Goal: Transaction & Acquisition: Purchase product/service

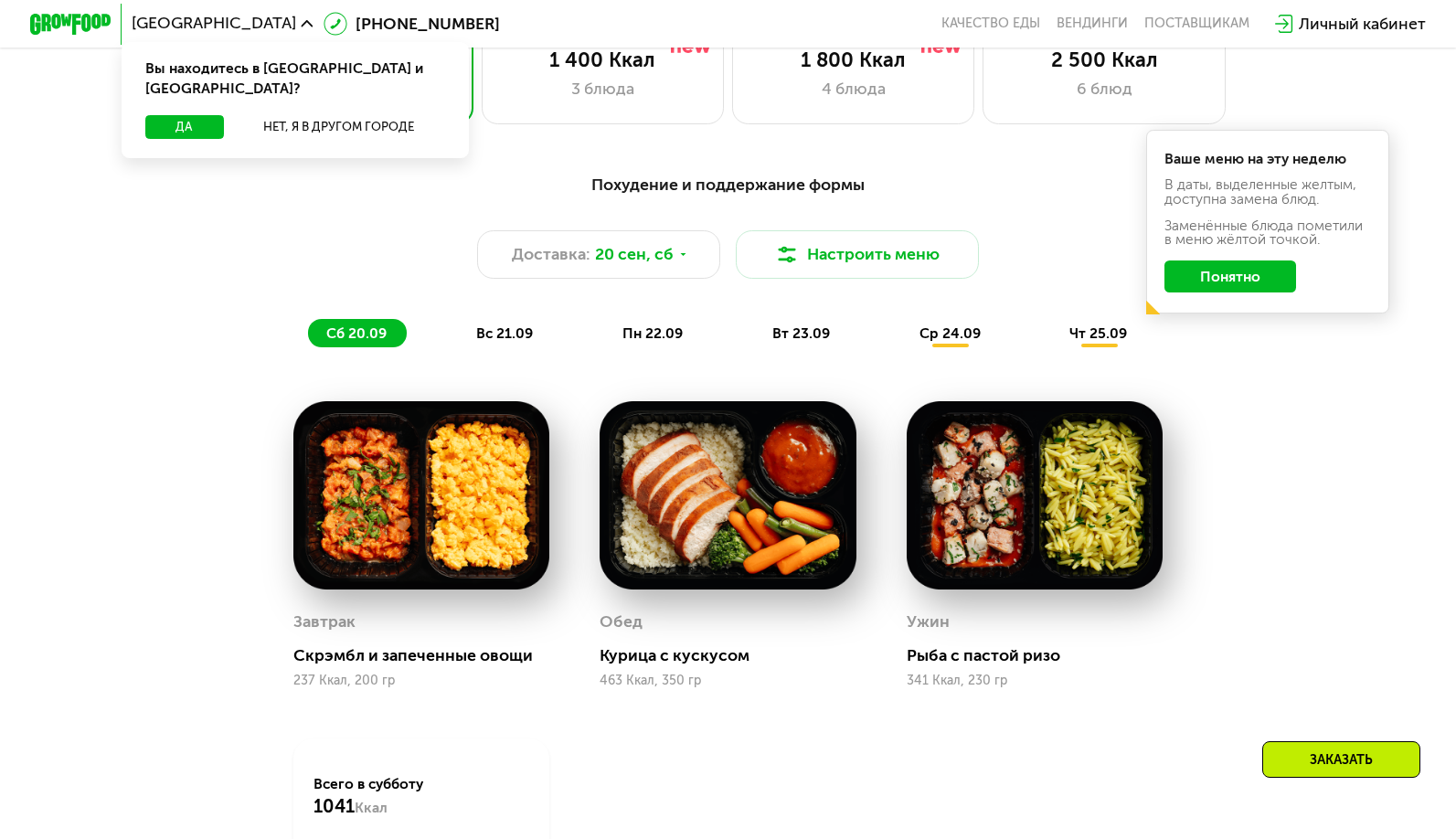
scroll to position [1463, 0]
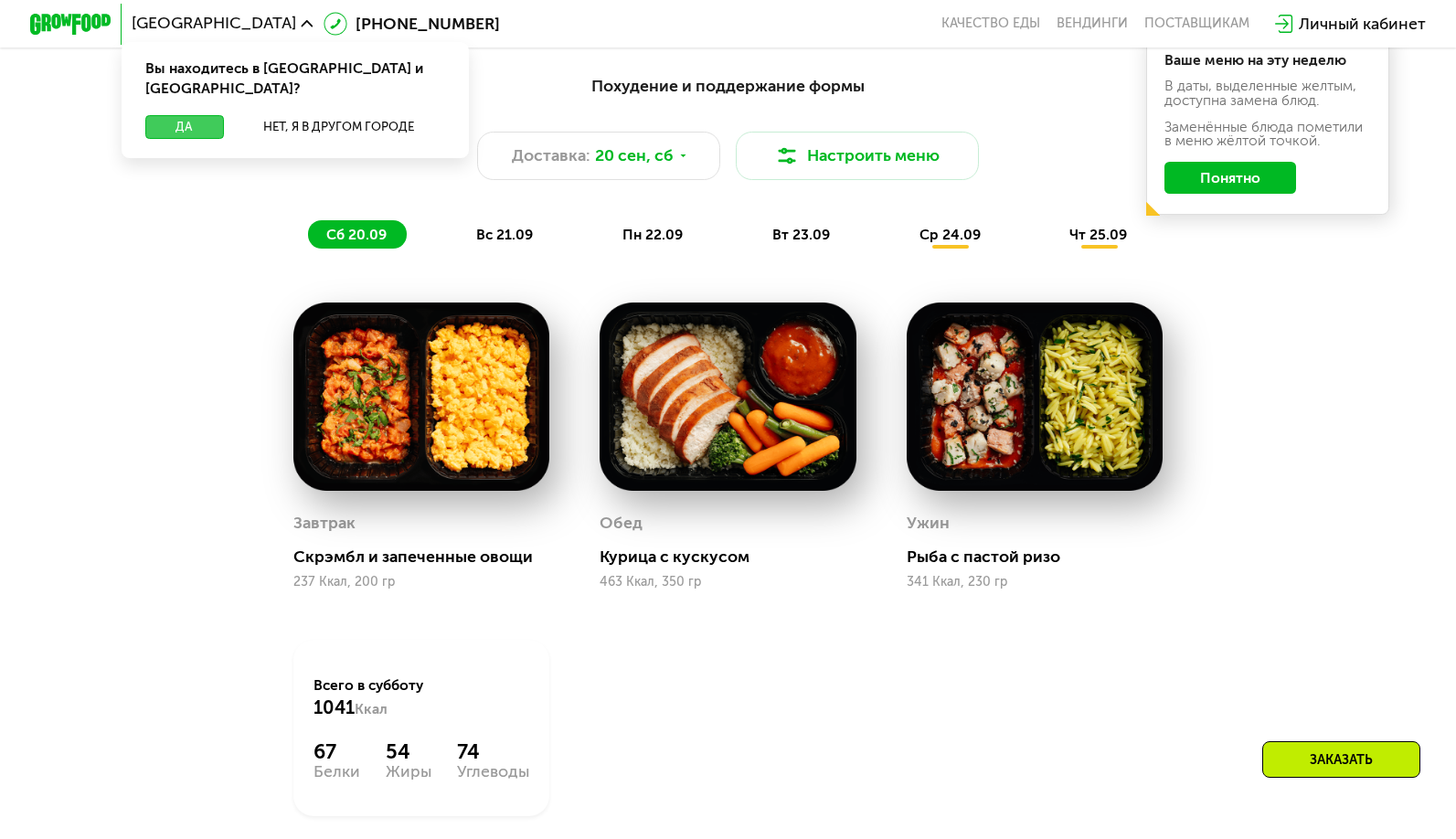
click at [186, 115] on button "Да" at bounding box center [184, 128] width 78 height 25
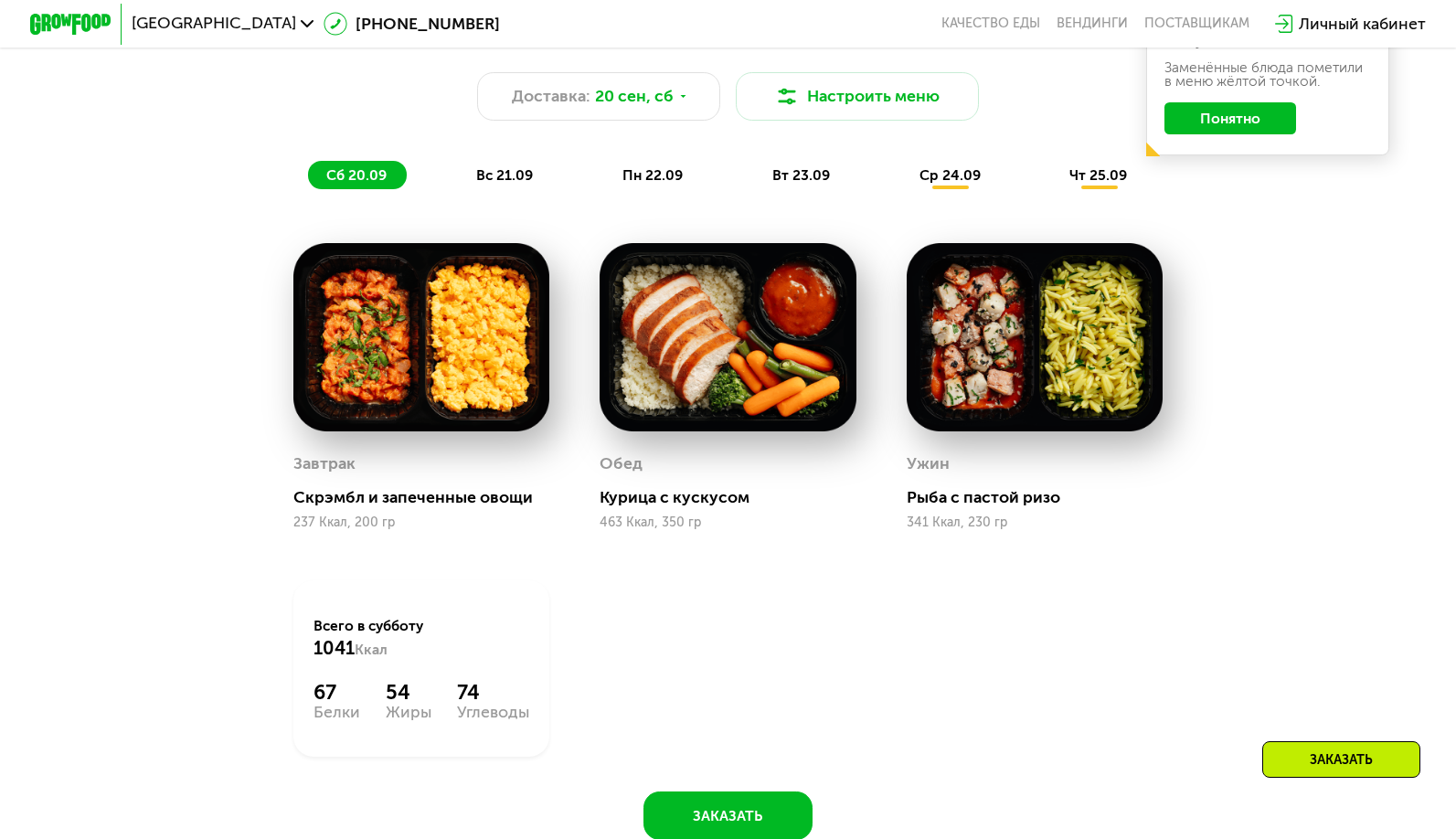
scroll to position [1554, 0]
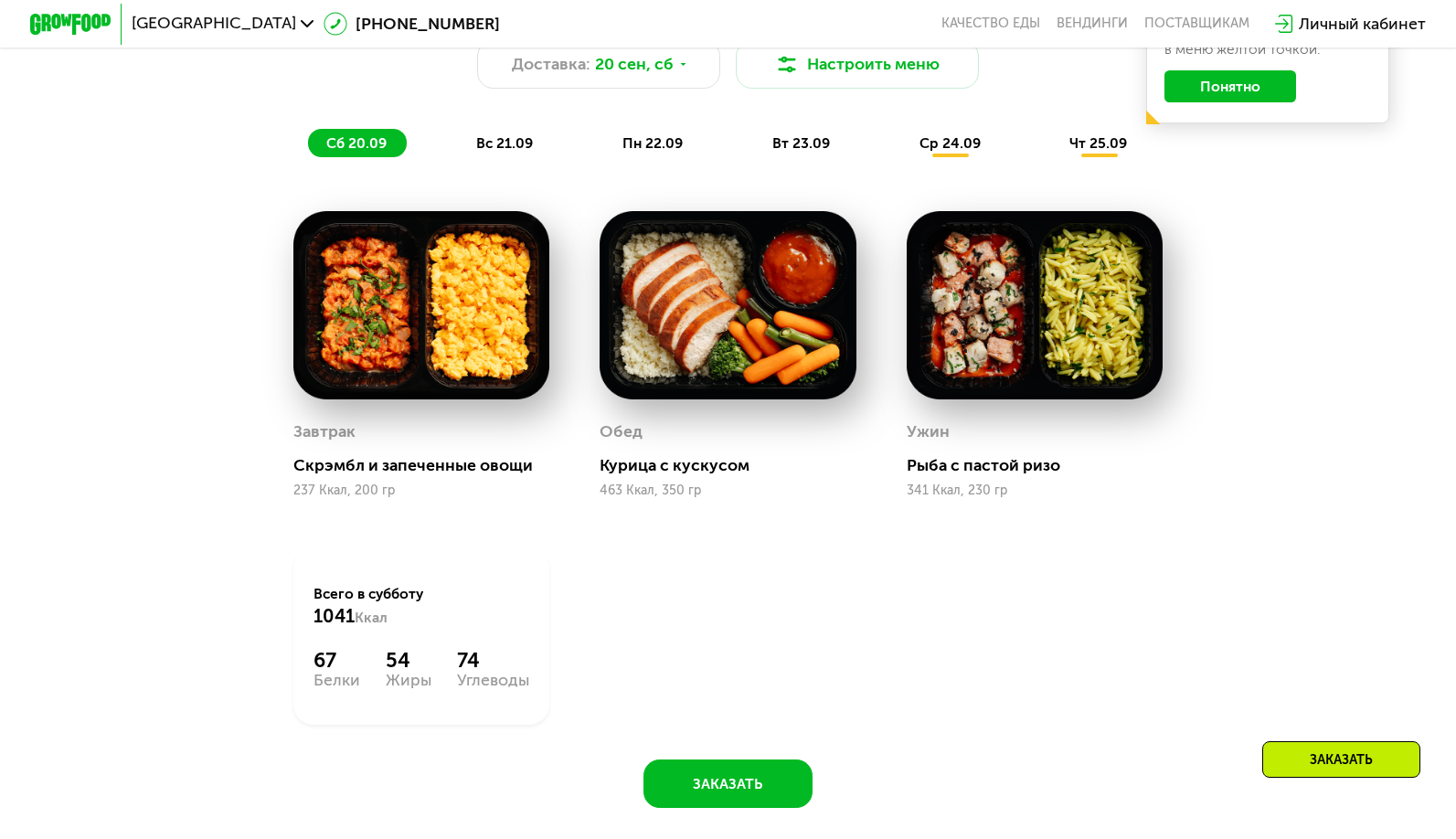
click at [497, 151] on span "вс 21.09" at bounding box center [504, 143] width 57 height 17
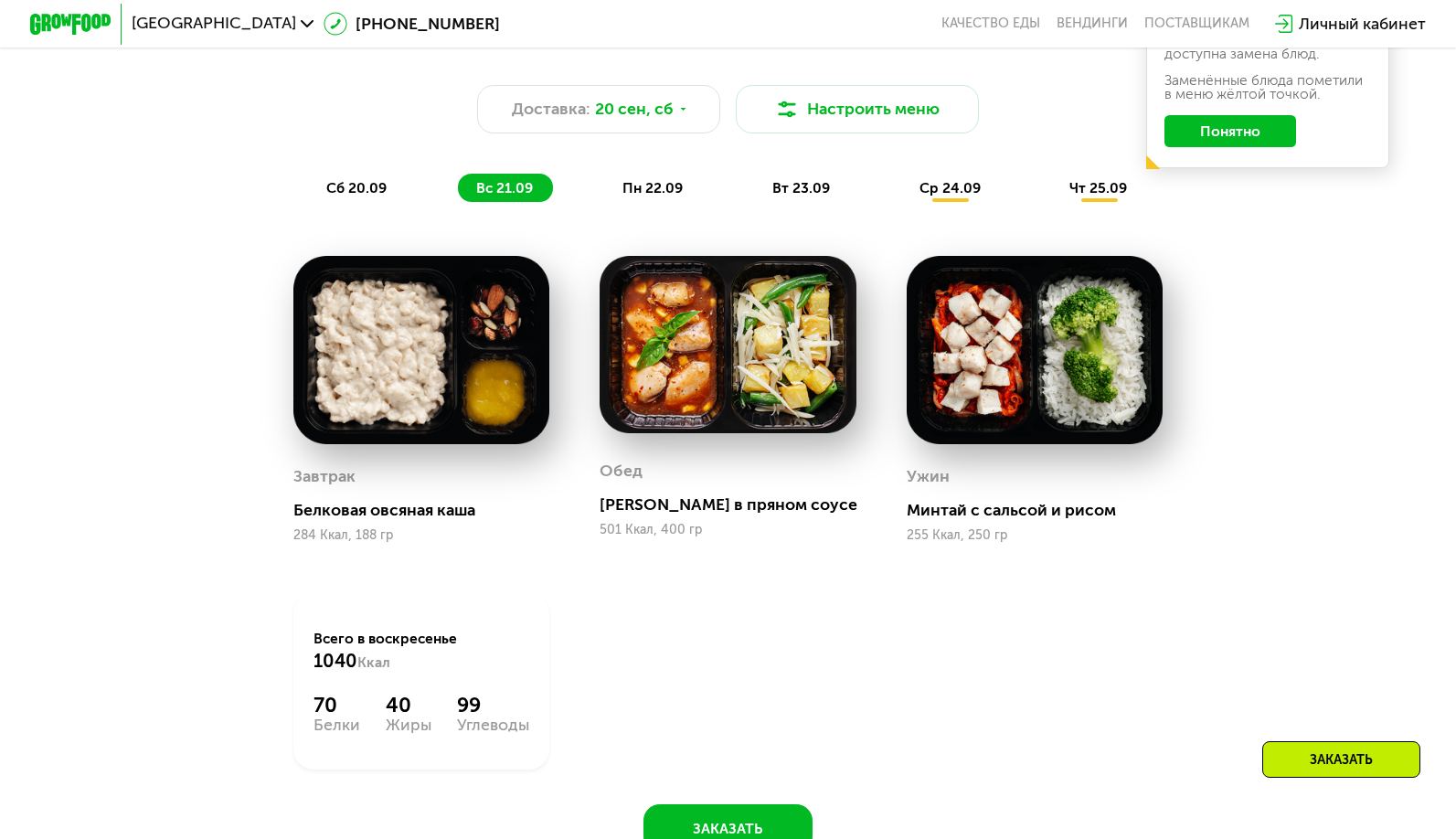
scroll to position [1463, 0]
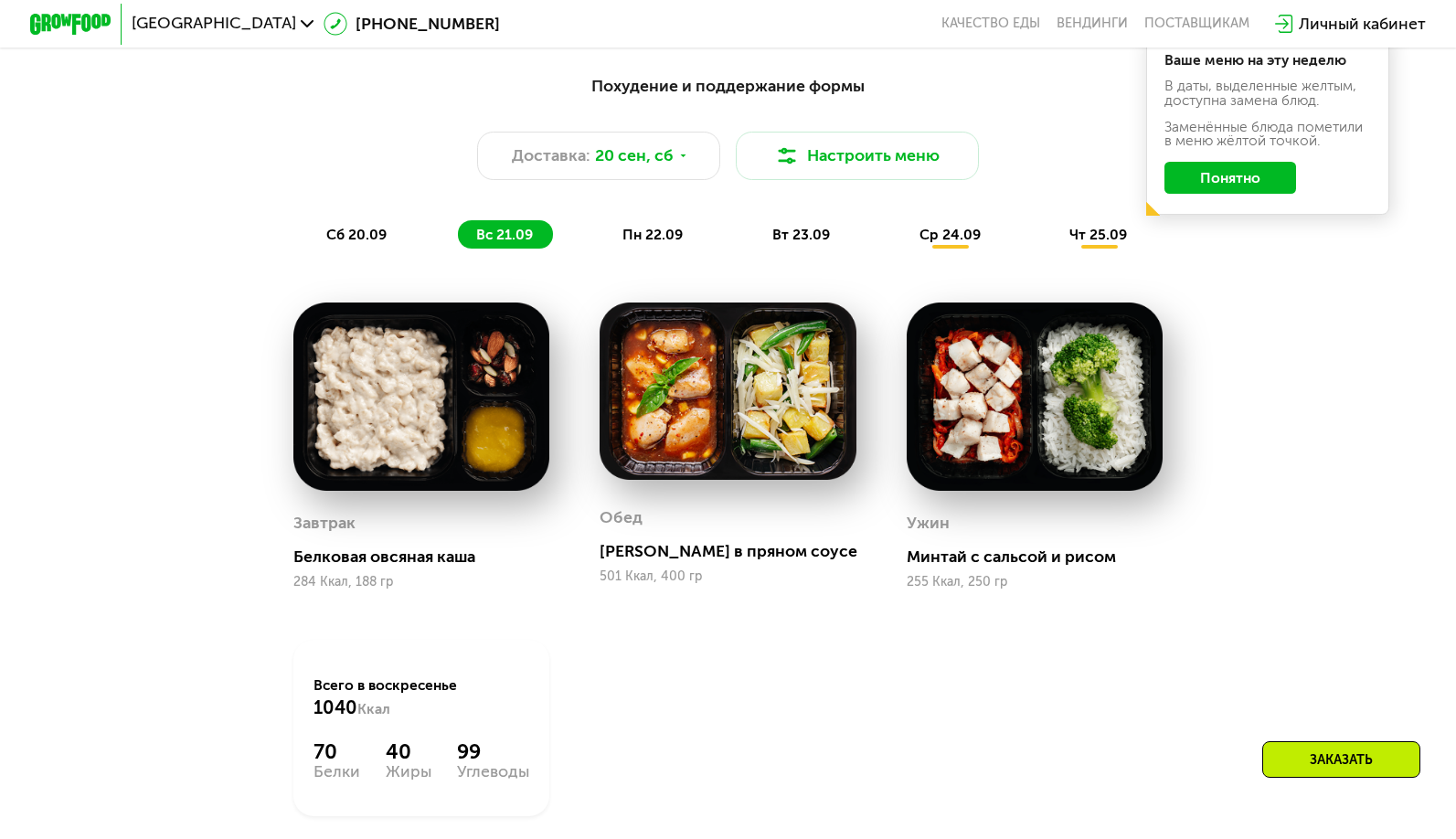
click at [651, 242] on span "пн 22.09" at bounding box center [652, 235] width 60 height 17
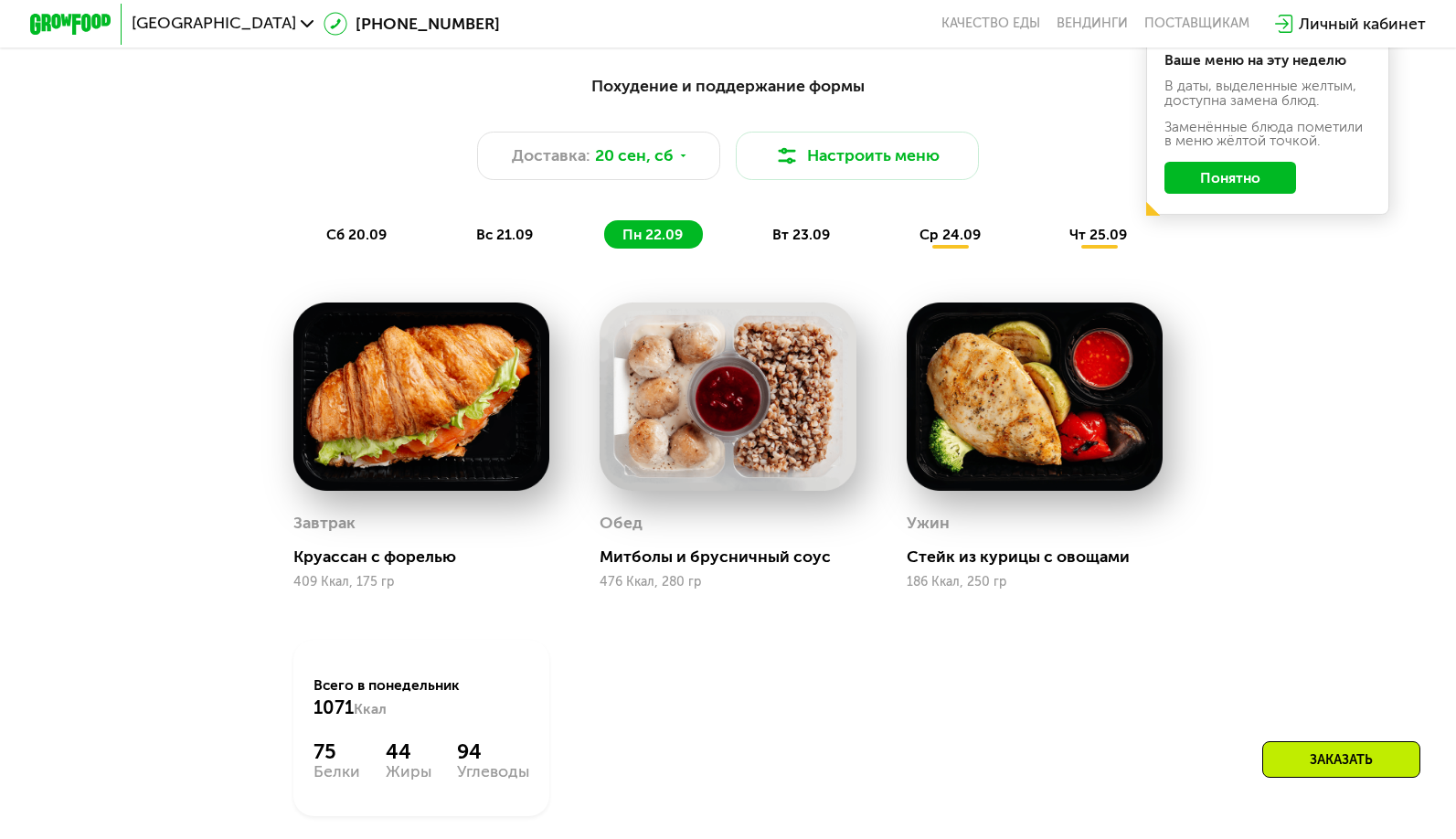
click at [798, 244] on span "вт 23.09" at bounding box center [801, 235] width 58 height 17
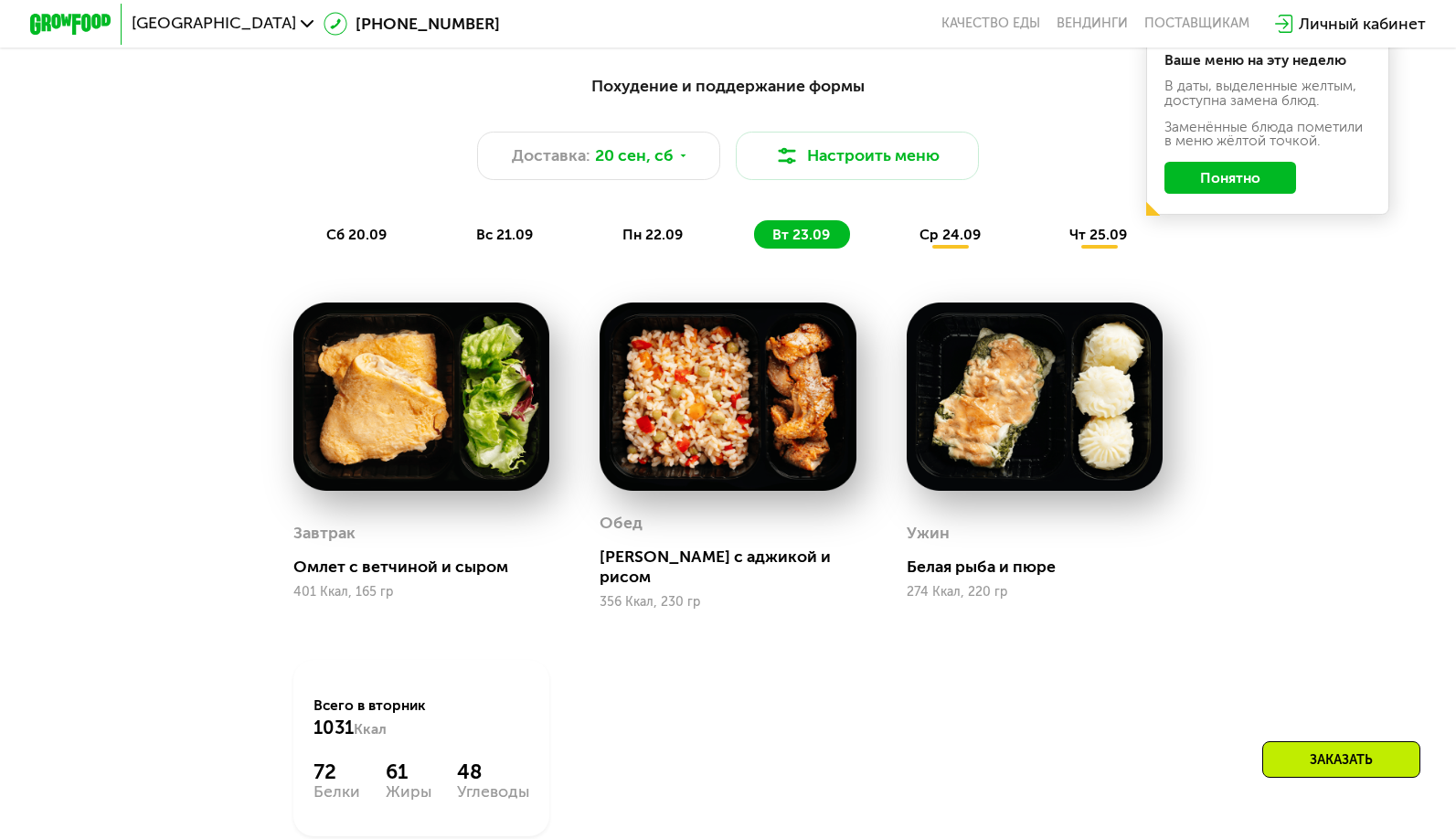
click at [948, 248] on div "ср 24.09" at bounding box center [951, 235] width 100 height 29
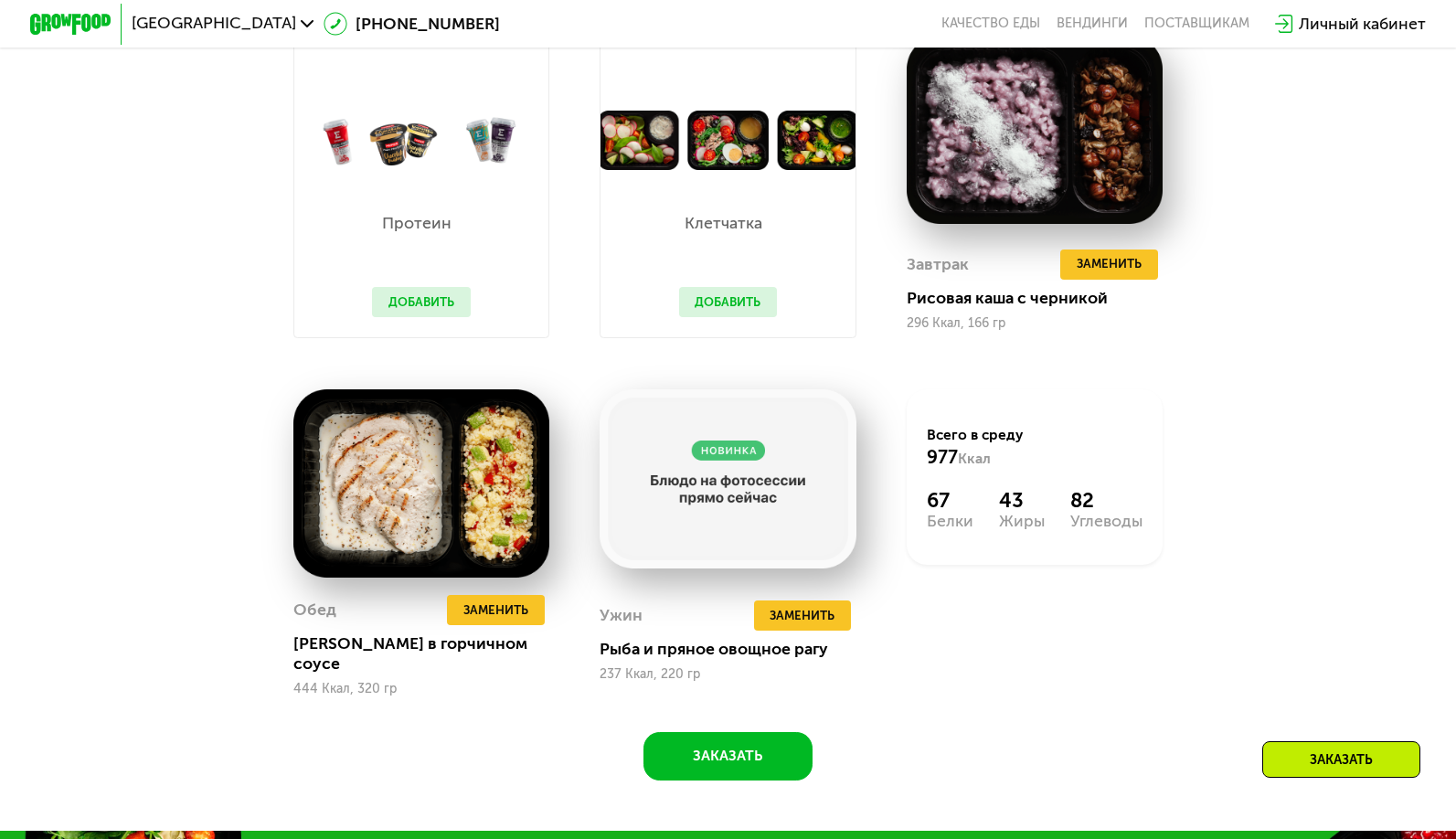
scroll to position [1737, 0]
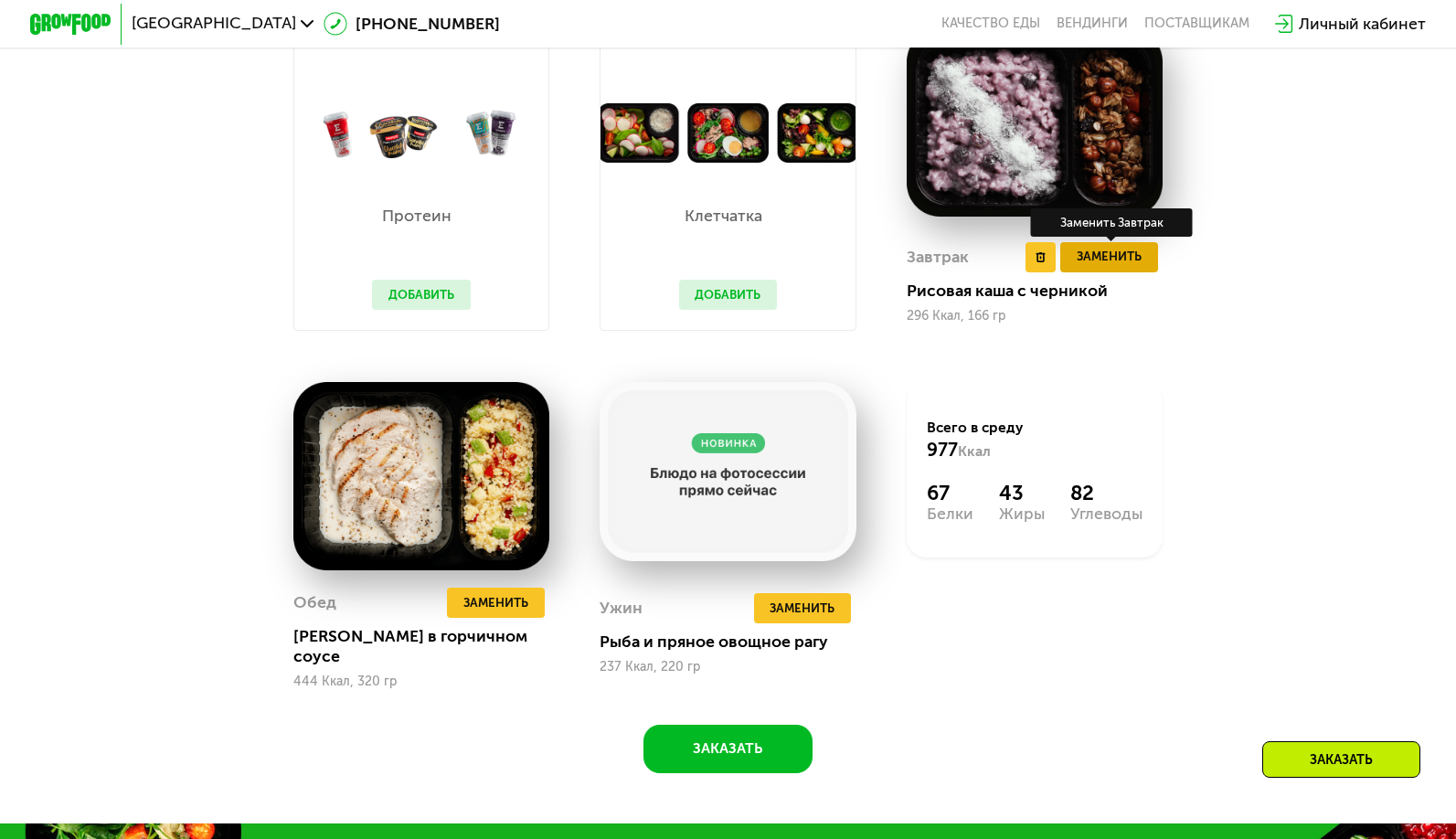
click at [1095, 267] on span "Заменить" at bounding box center [1109, 256] width 65 height 20
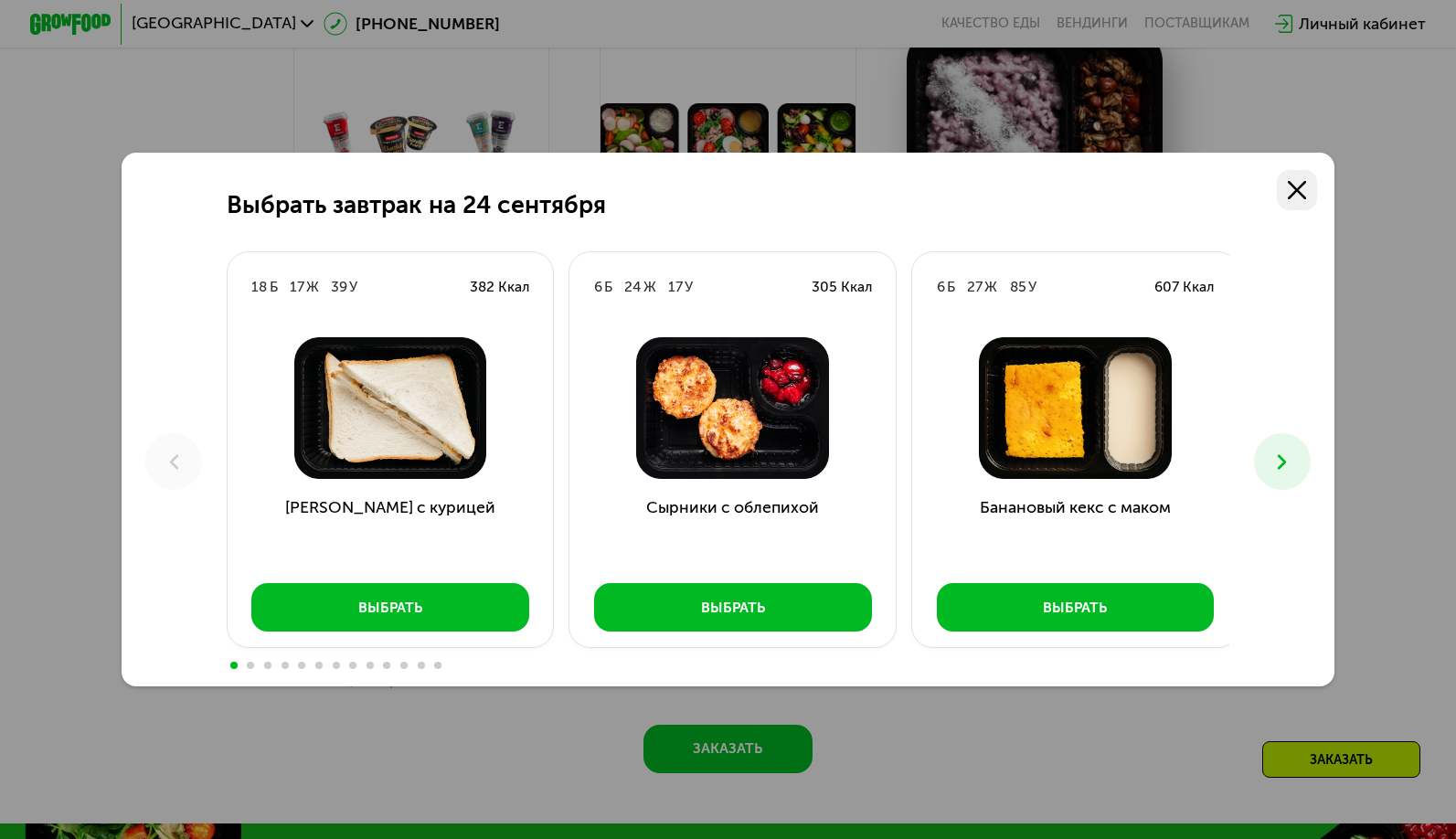
click at [1297, 190] on icon at bounding box center [1297, 190] width 18 height 18
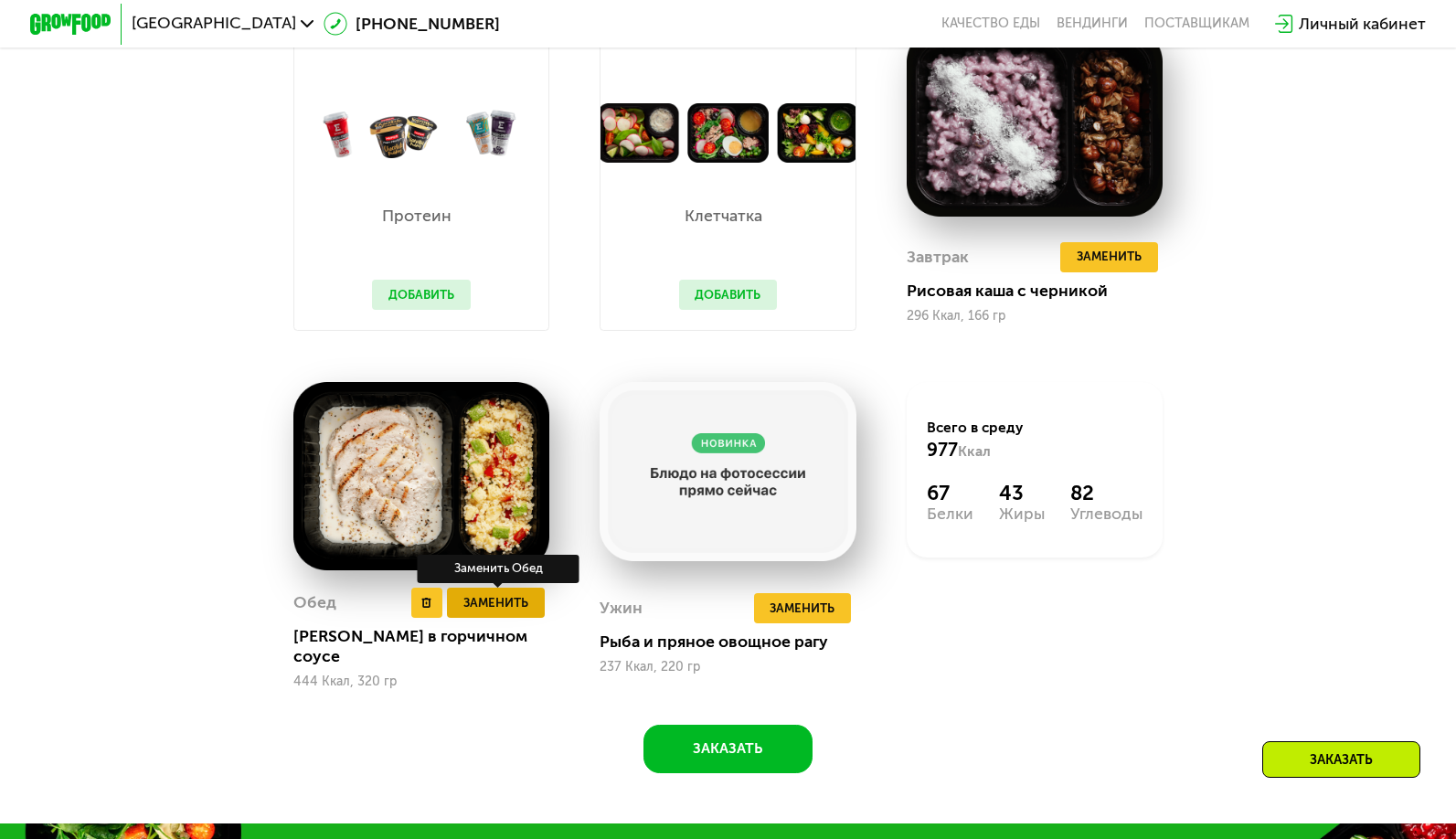
click at [480, 614] on span "Заменить" at bounding box center [496, 603] width 65 height 20
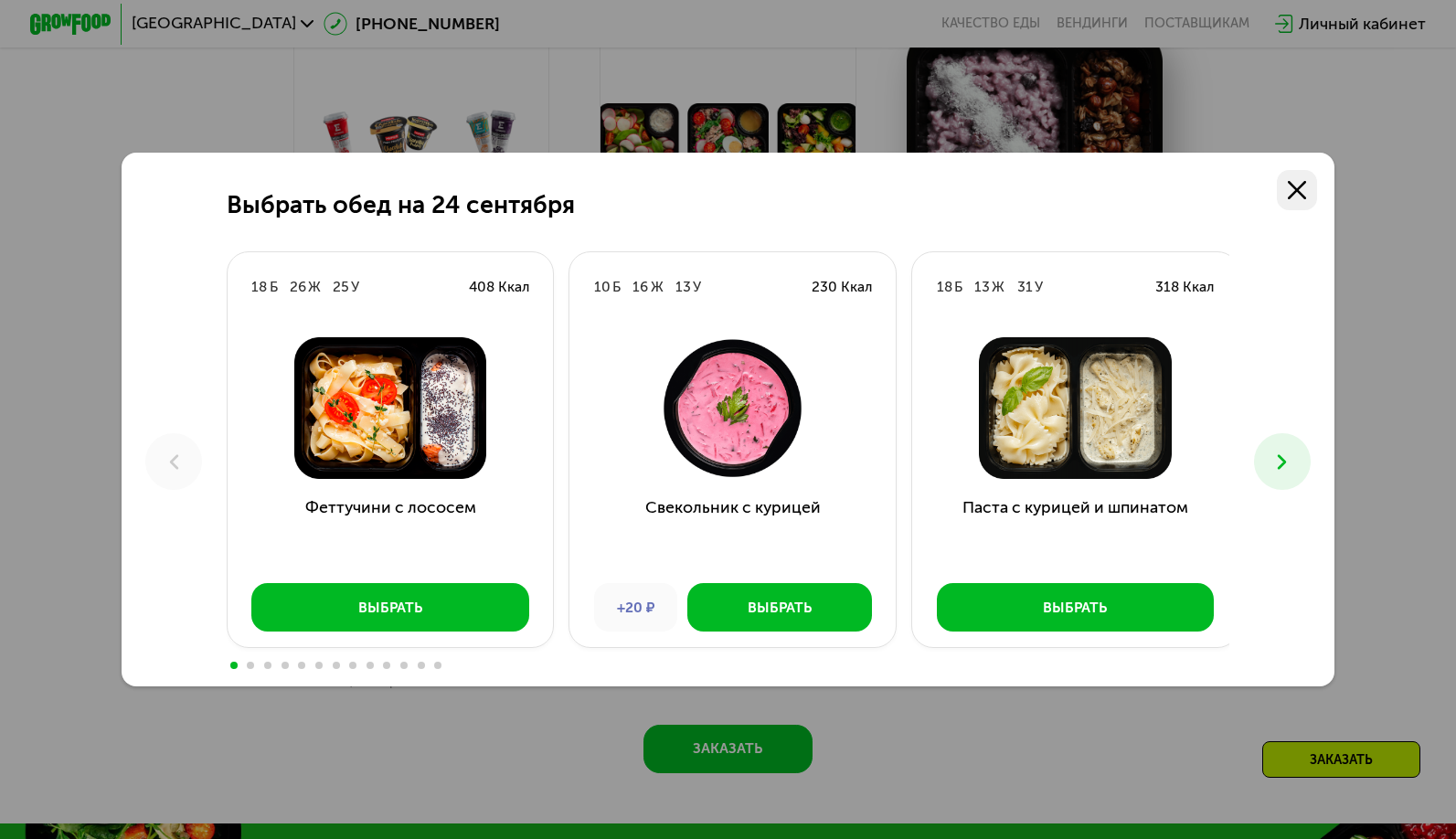
click at [1305, 187] on use at bounding box center [1297, 190] width 18 height 18
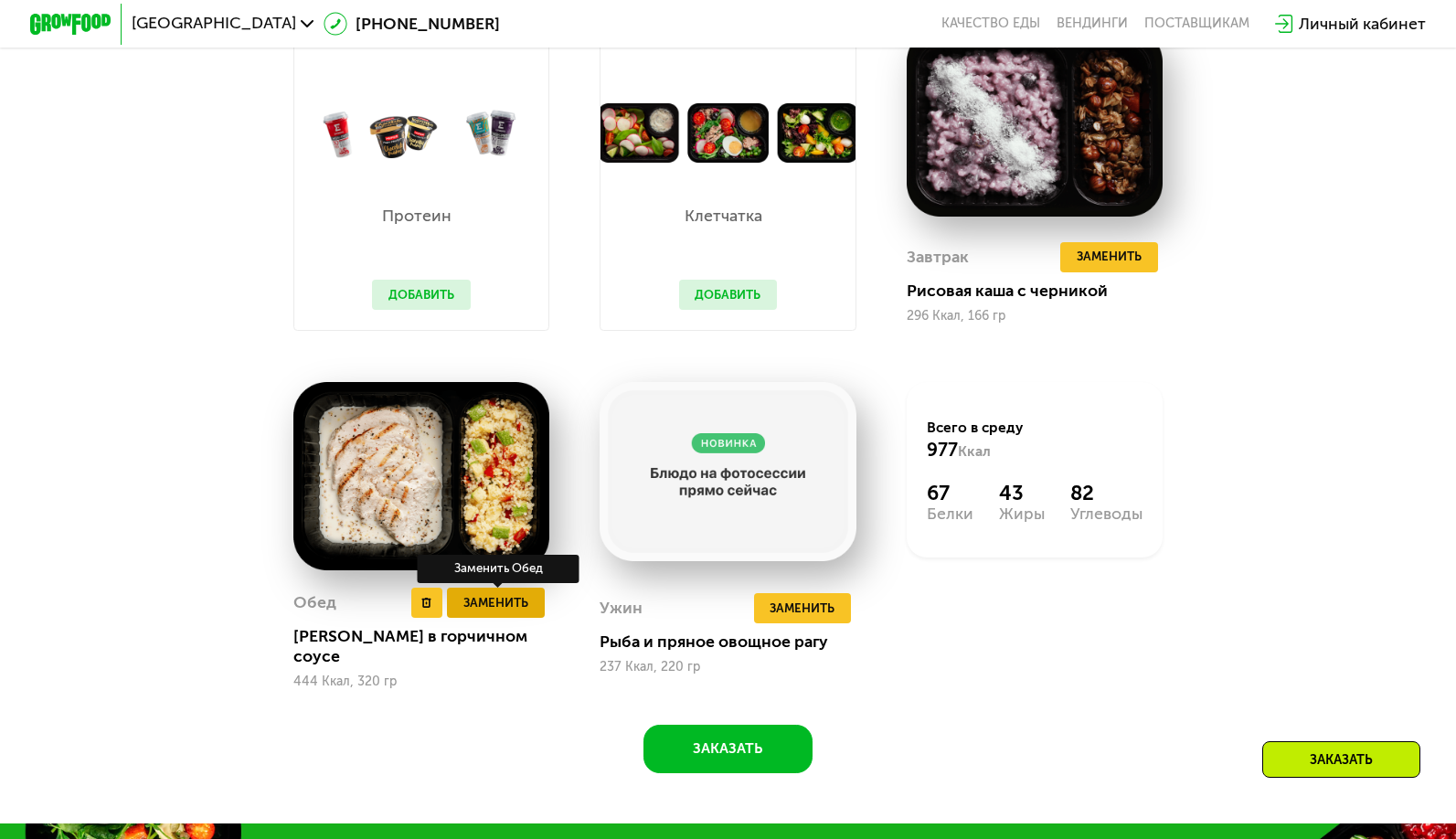
click at [474, 614] on span "Заменить" at bounding box center [496, 603] width 65 height 20
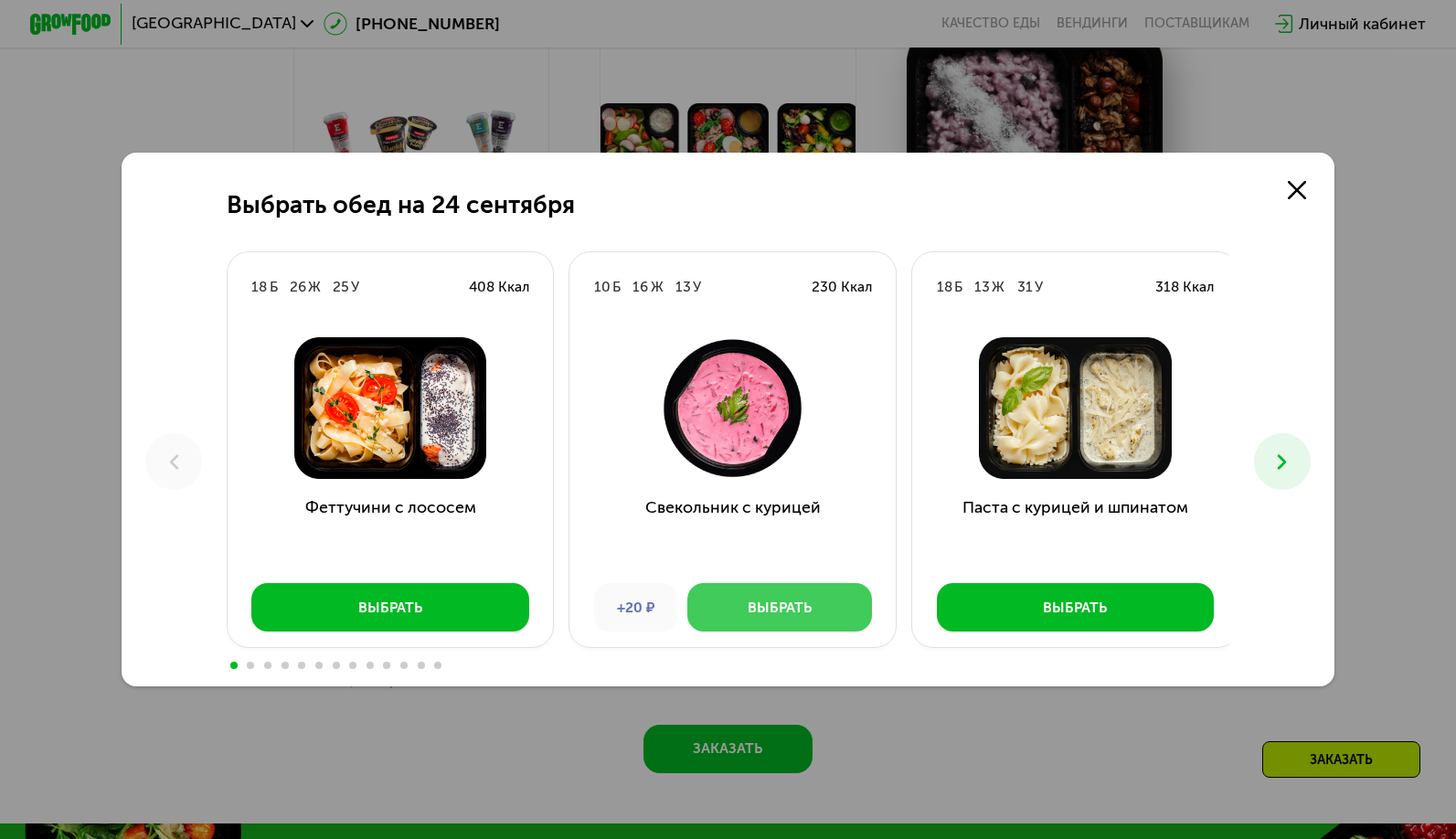
click at [748, 606] on div "Выбрать" at bounding box center [779, 608] width 64 height 20
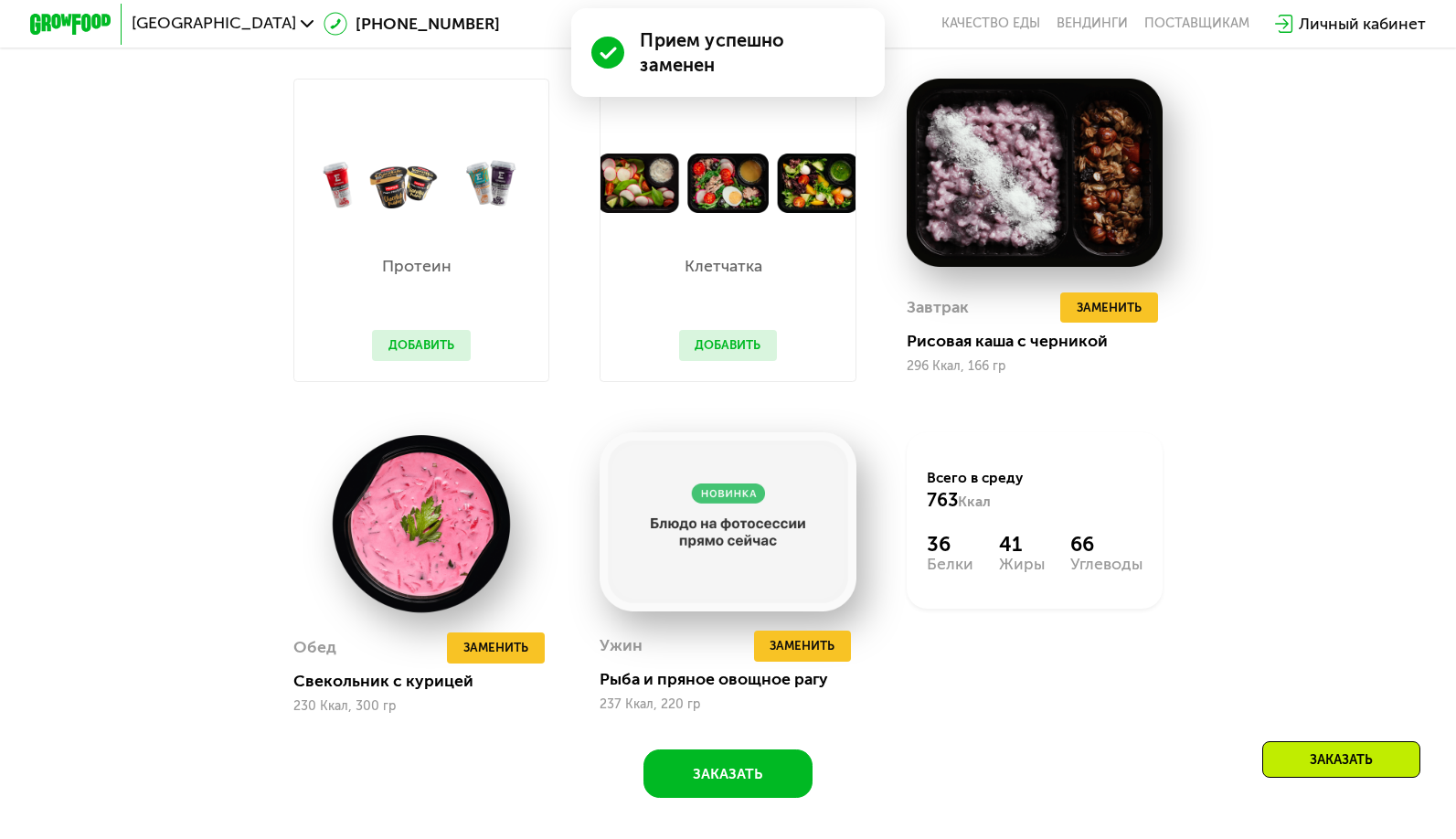
scroll to position [1788, 0]
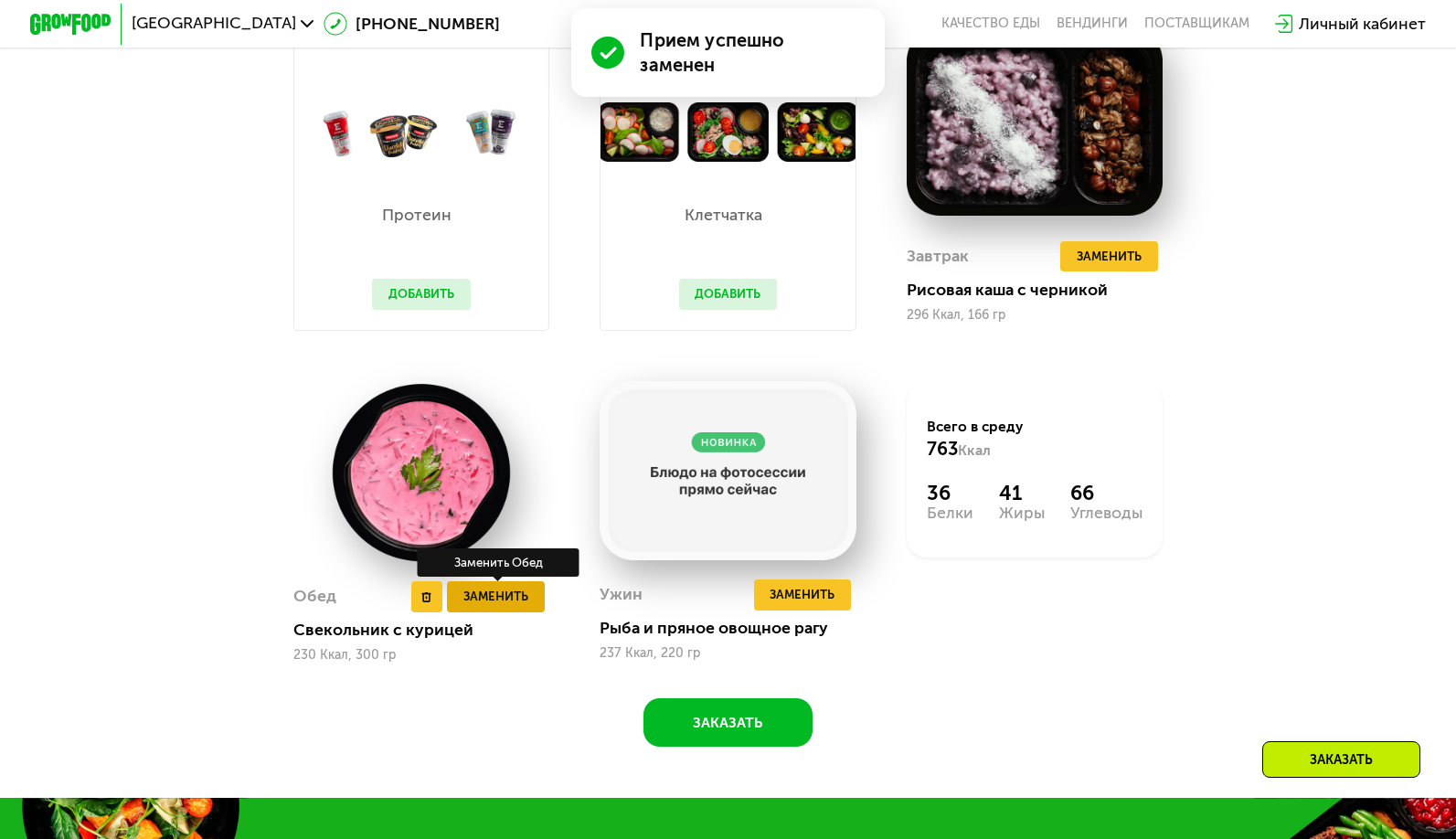
click at [492, 607] on span "Заменить" at bounding box center [496, 596] width 65 height 20
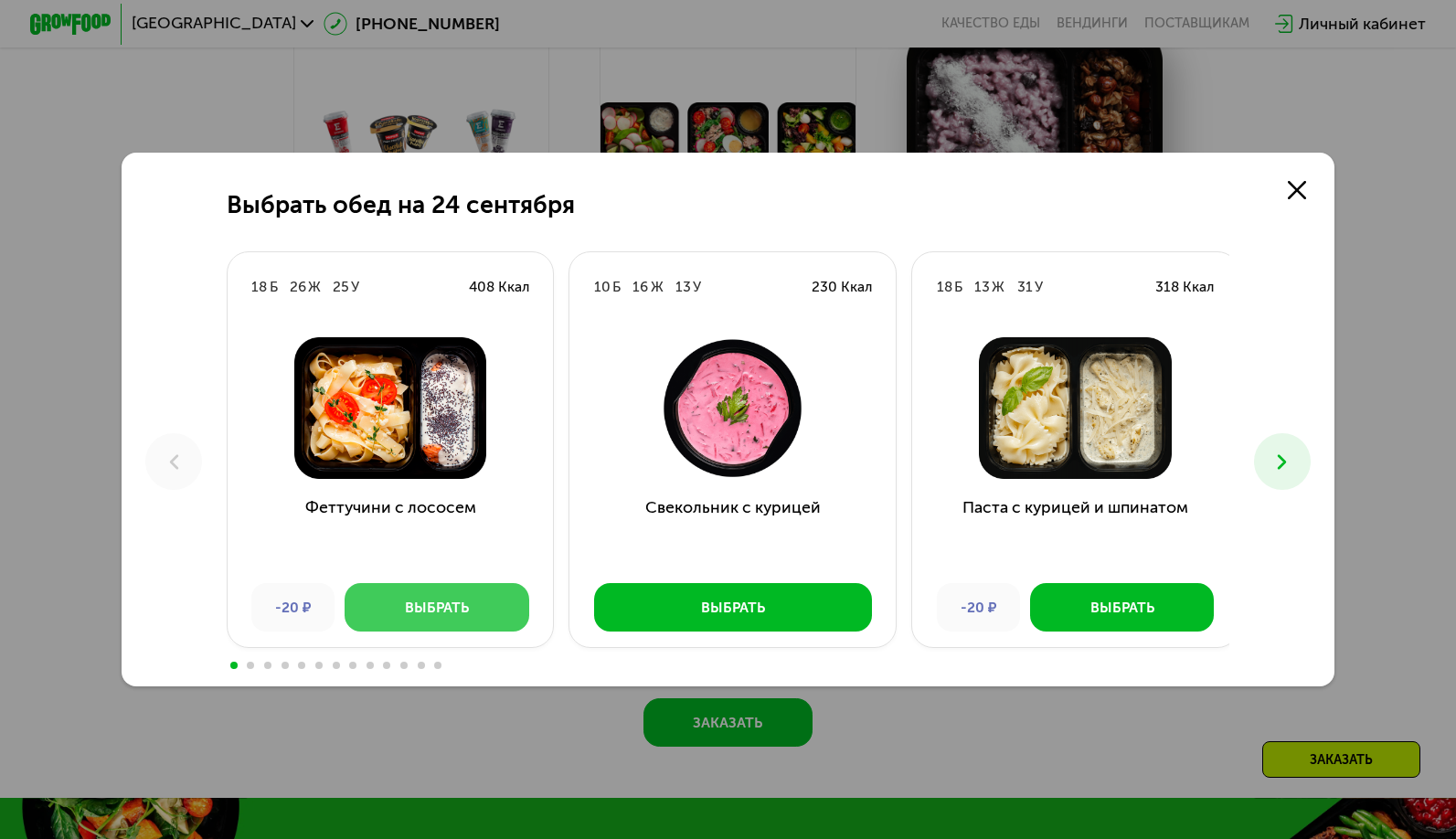
click at [420, 609] on div "Выбрать" at bounding box center [436, 608] width 64 height 20
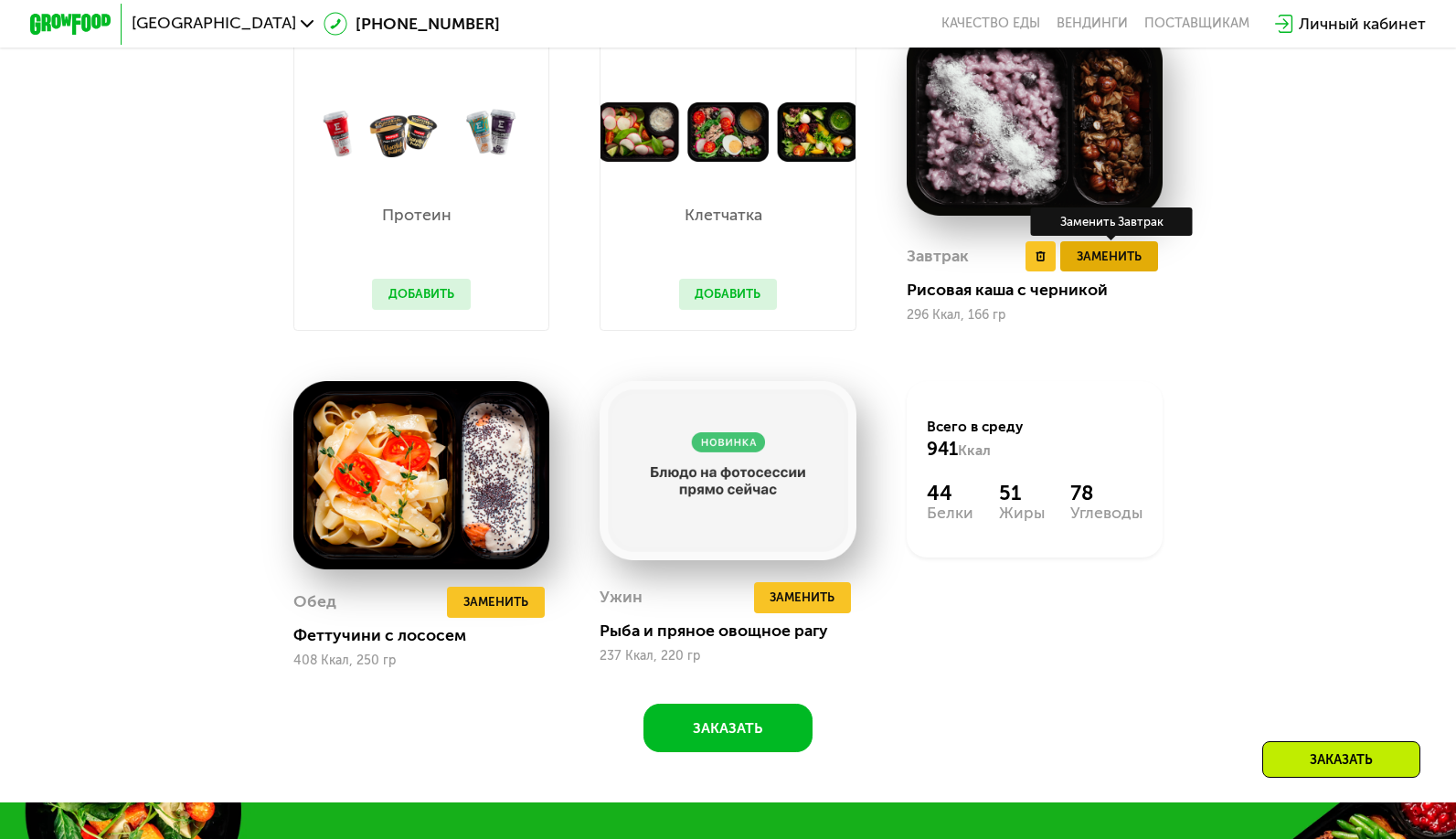
click at [1095, 267] on span "Заменить" at bounding box center [1109, 256] width 65 height 20
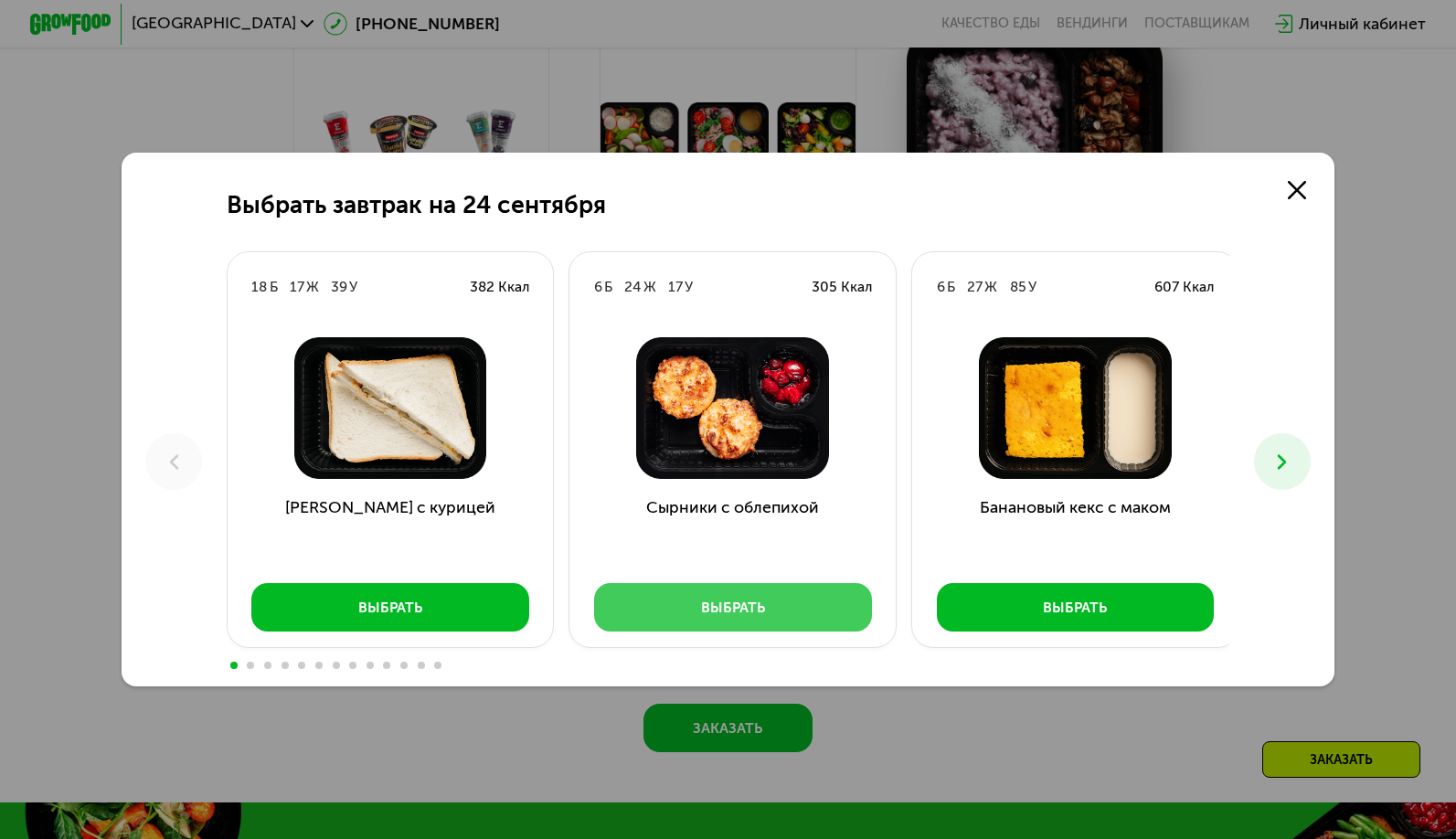
click at [728, 608] on div "Выбрать" at bounding box center [732, 608] width 64 height 20
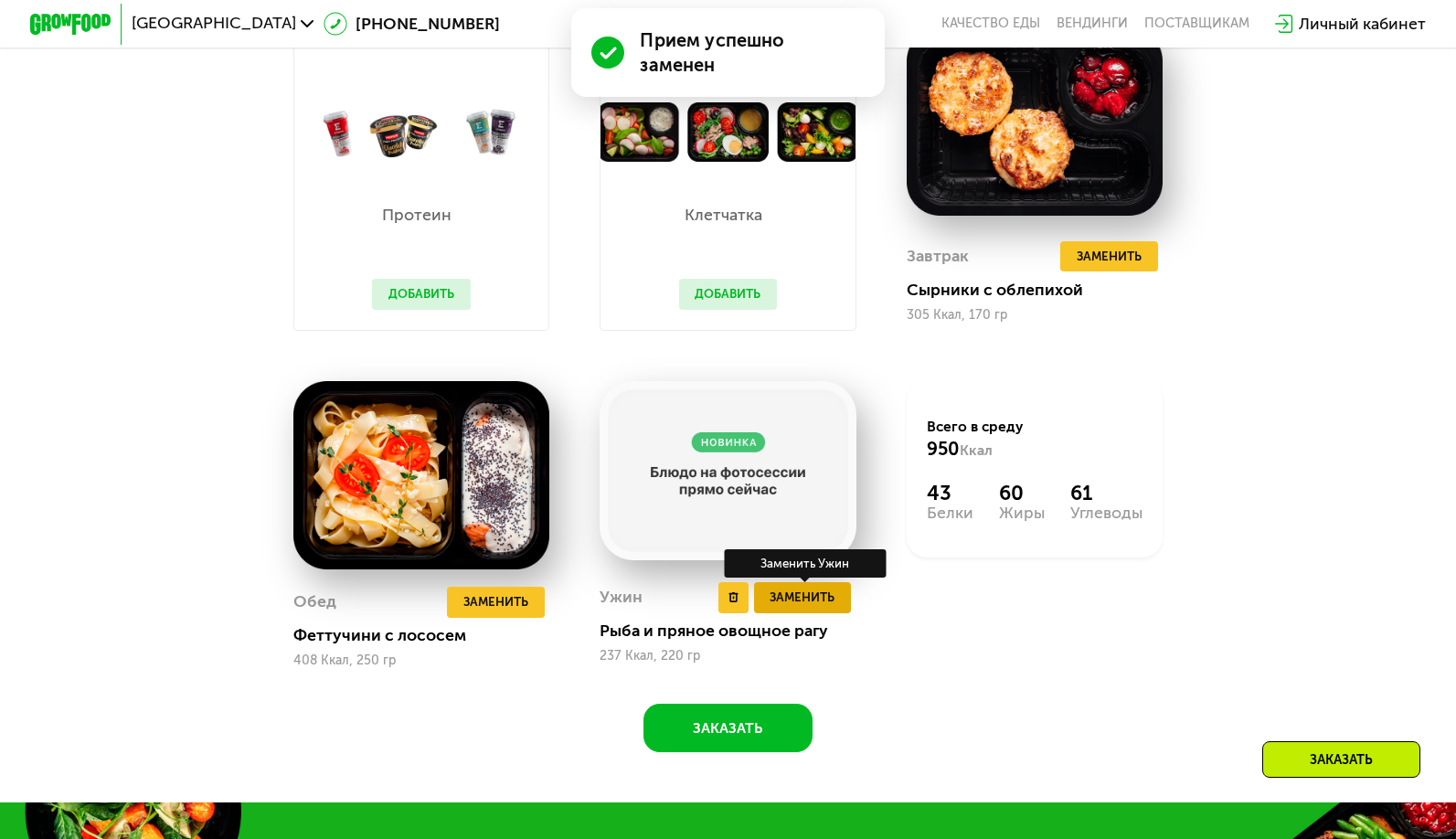
click at [799, 608] on span "Заменить" at bounding box center [802, 597] width 65 height 20
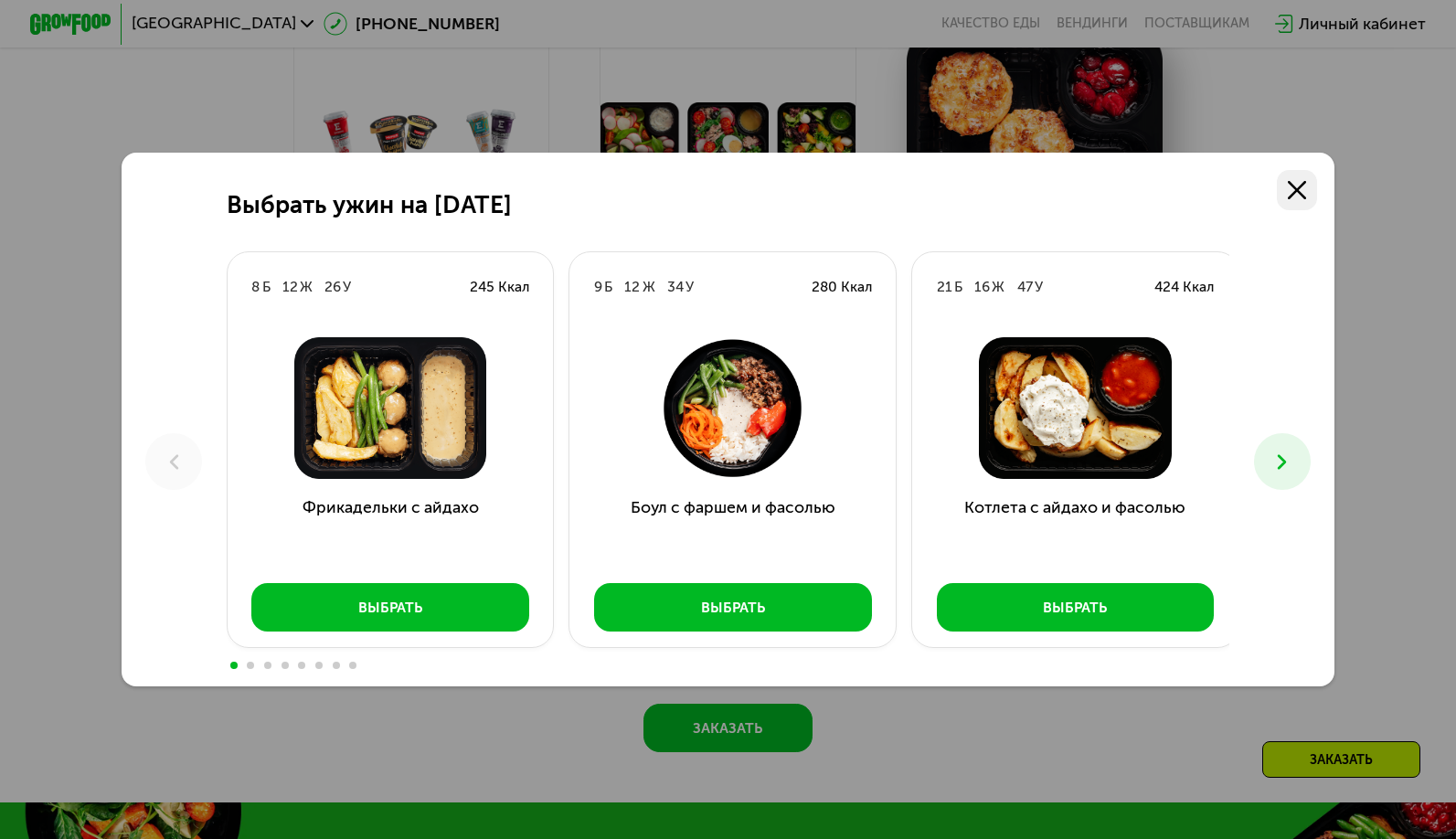
click at [1301, 190] on use at bounding box center [1297, 190] width 18 height 18
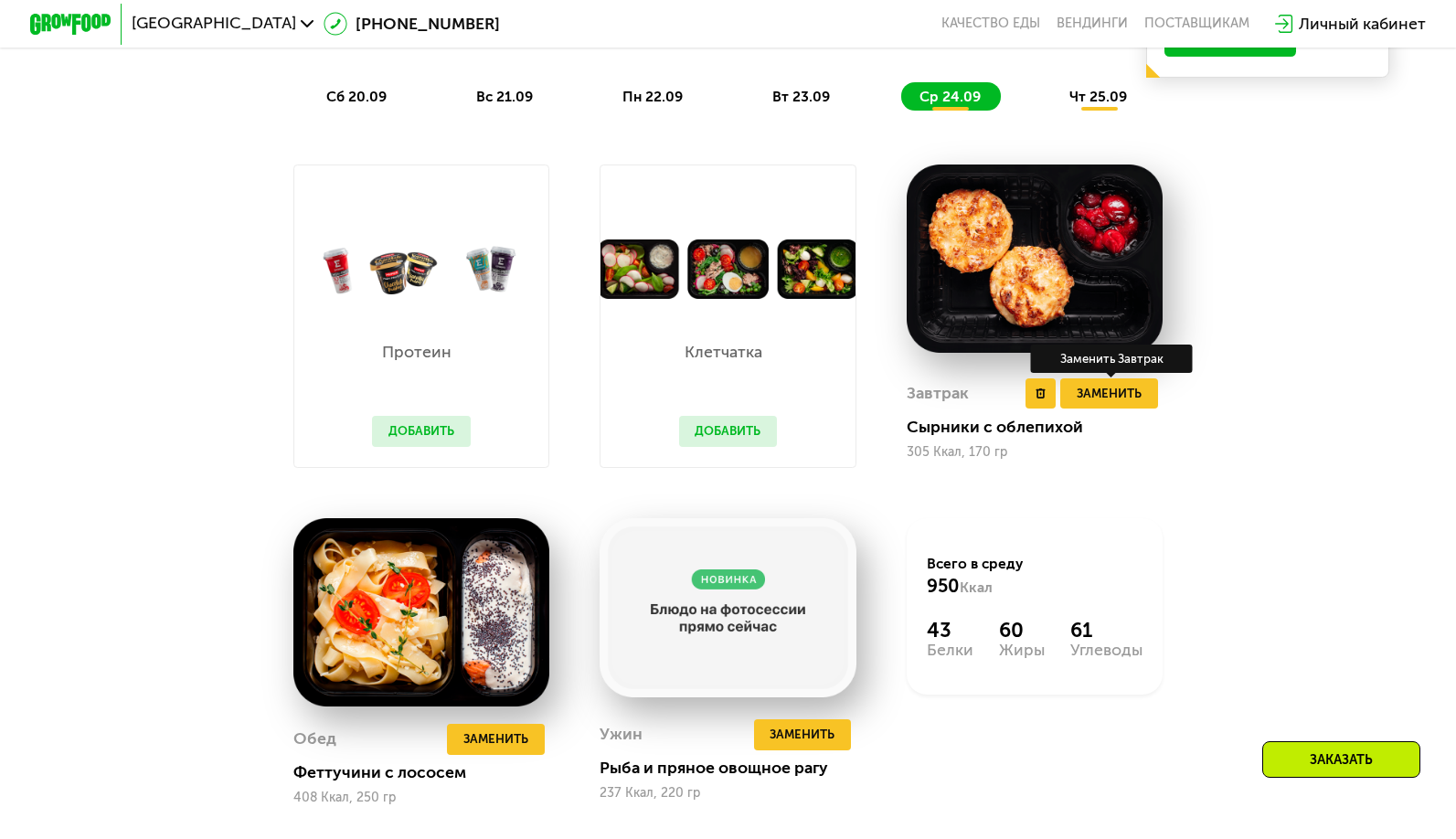
scroll to position [1606, 0]
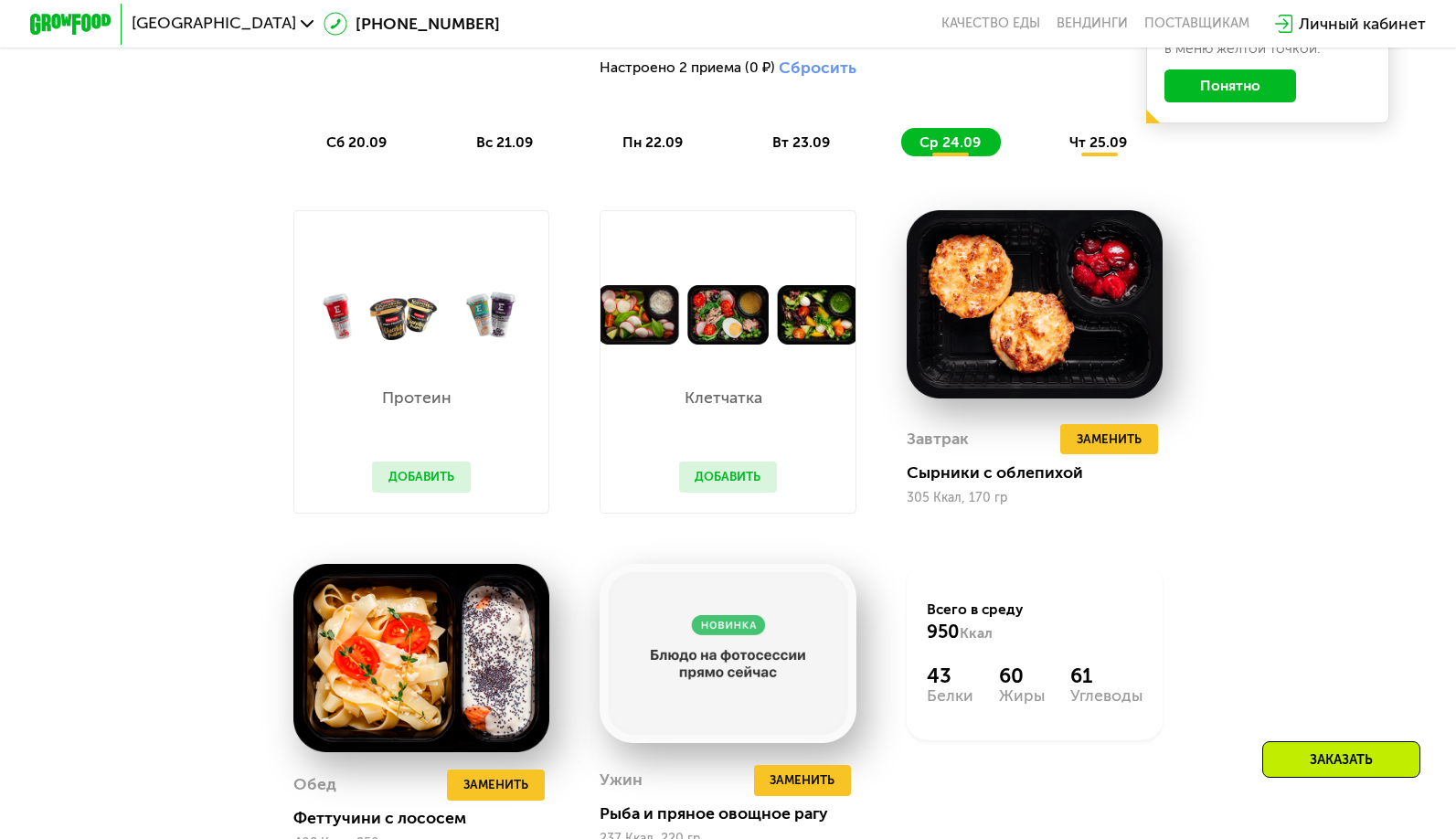
click at [1108, 151] on span "чт 25.09" at bounding box center [1098, 142] width 58 height 17
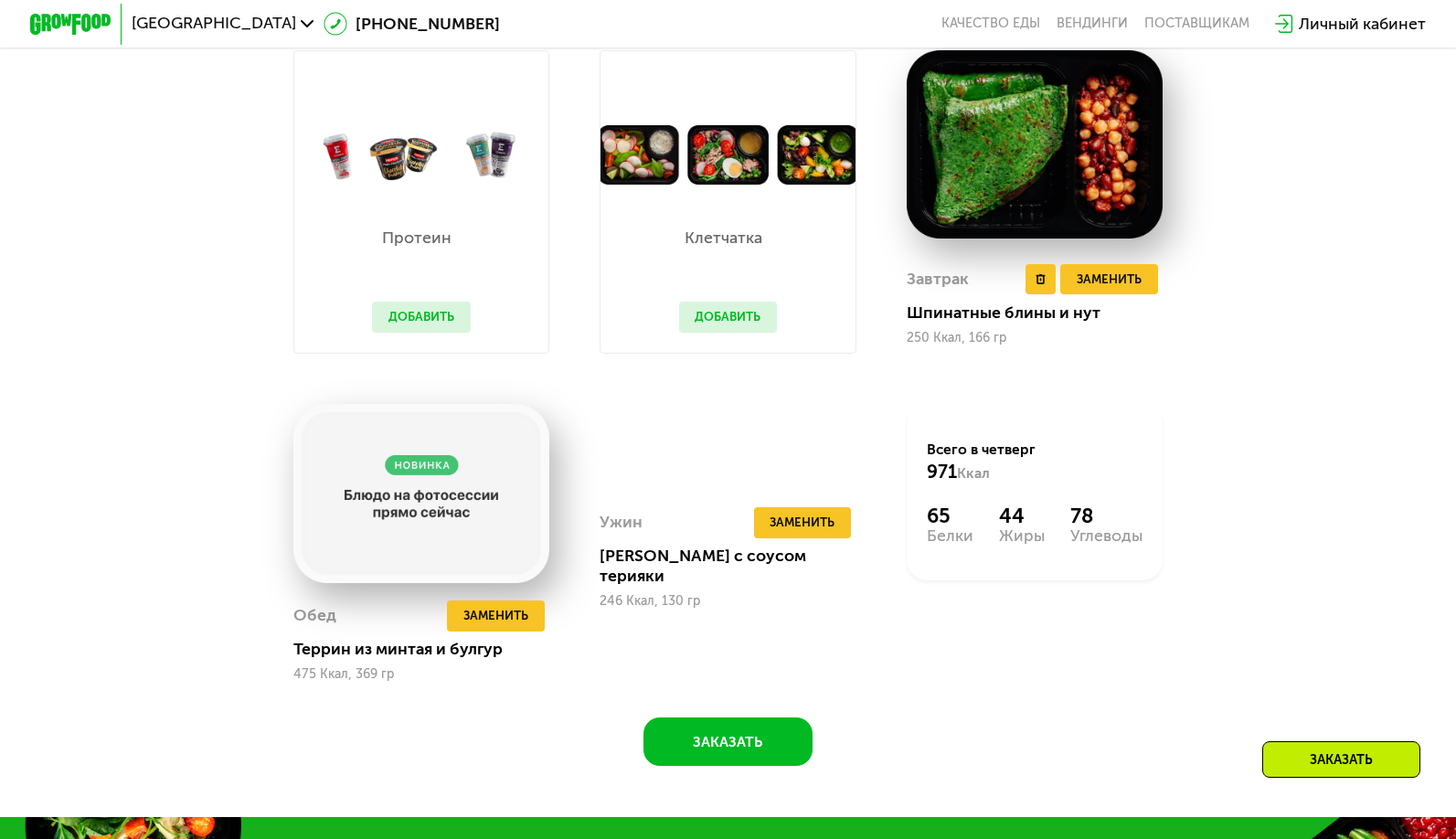
scroll to position [1880, 0]
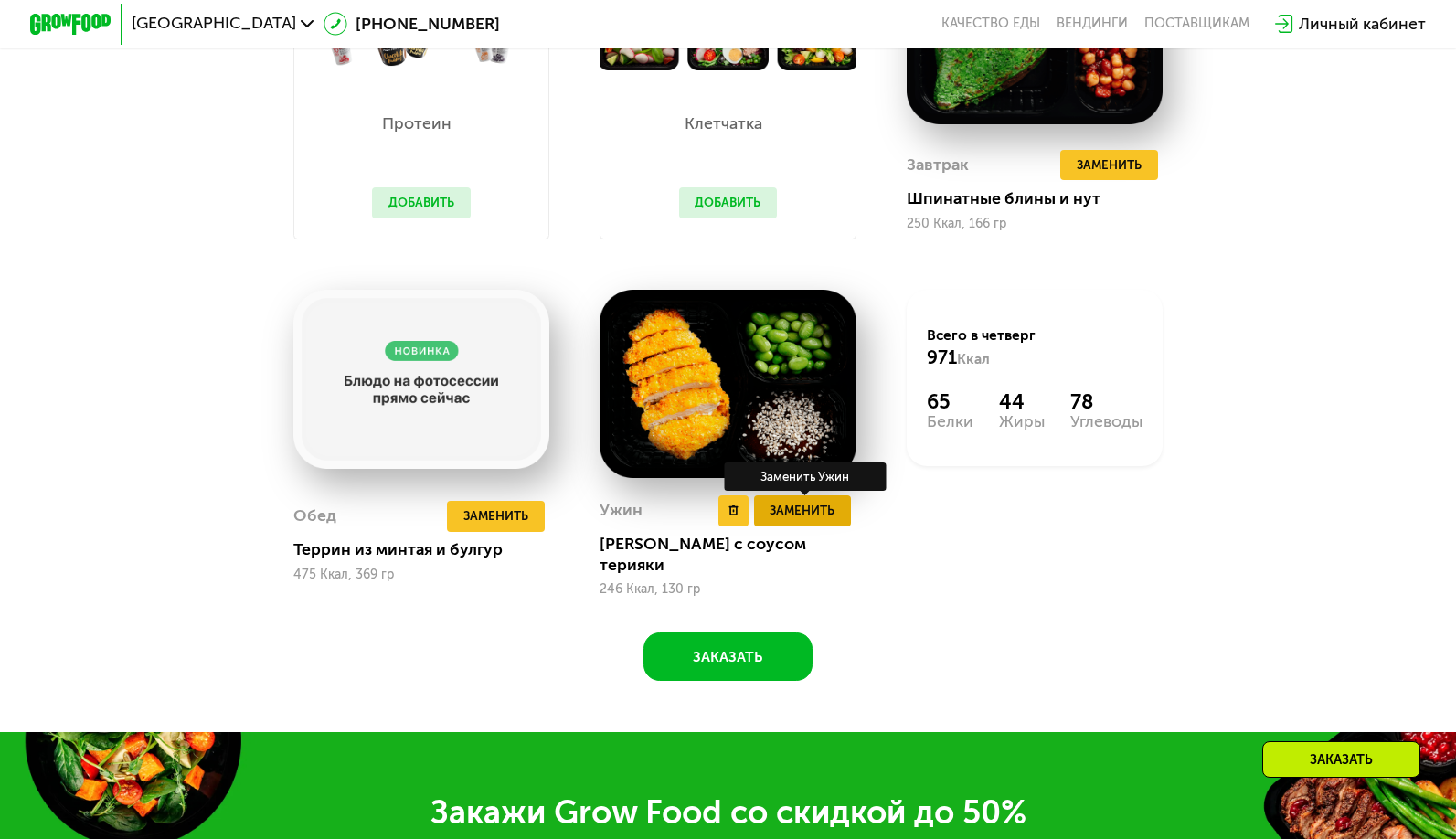
click at [806, 522] on span "Заменить" at bounding box center [802, 511] width 65 height 20
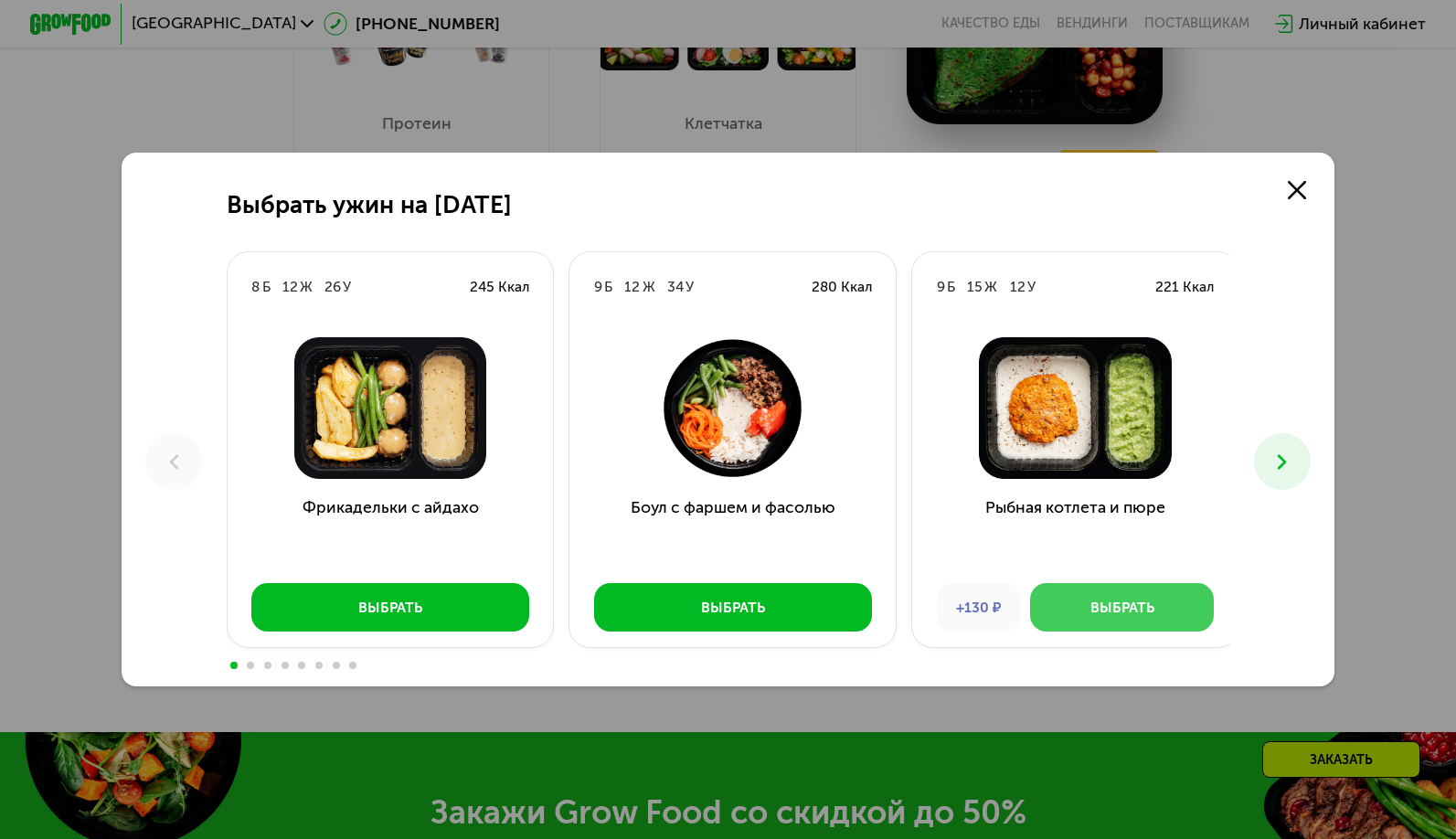
click at [1128, 606] on div "Выбрать" at bounding box center [1122, 608] width 64 height 20
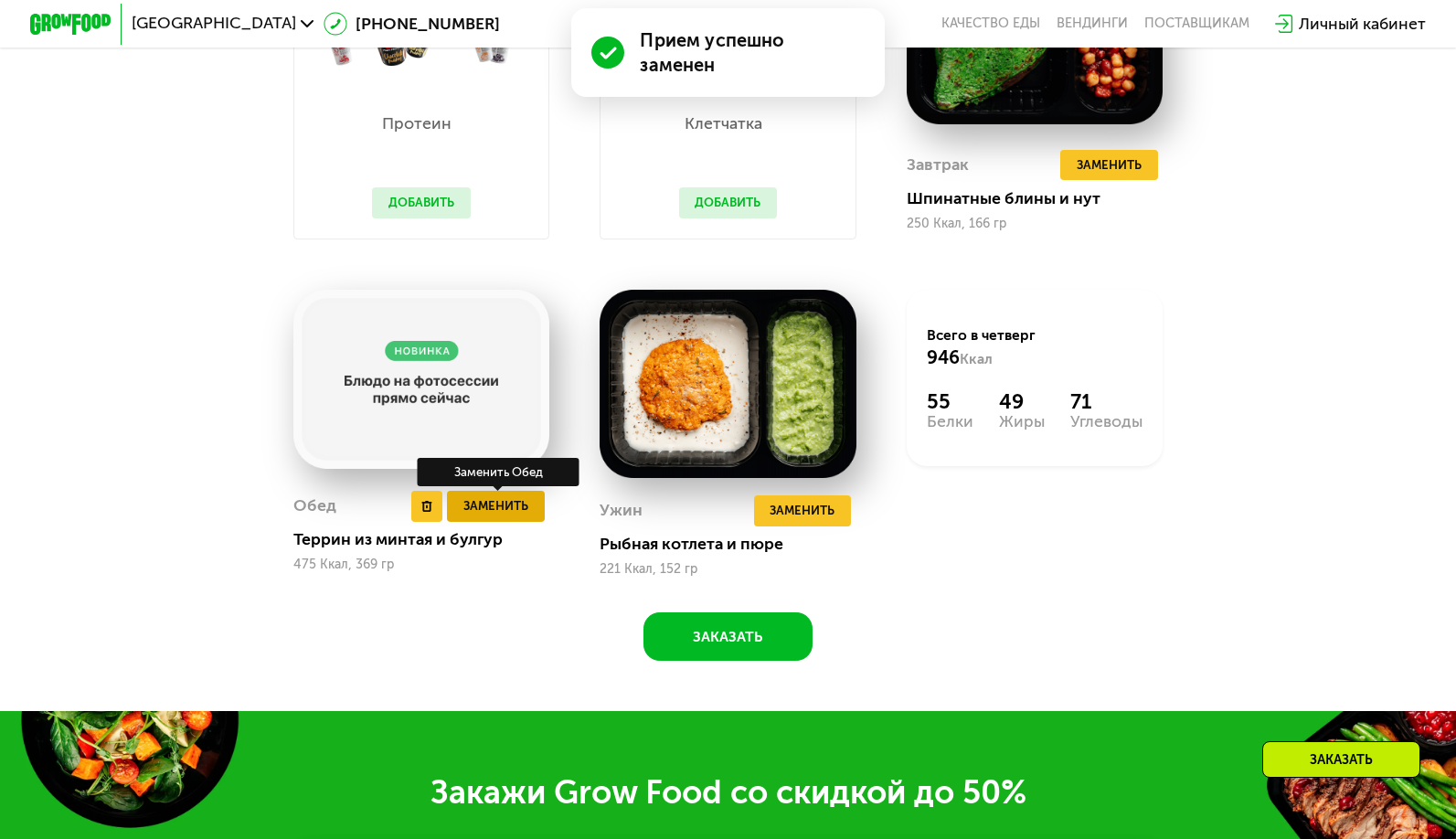
click at [489, 517] on span "Заменить" at bounding box center [496, 506] width 65 height 20
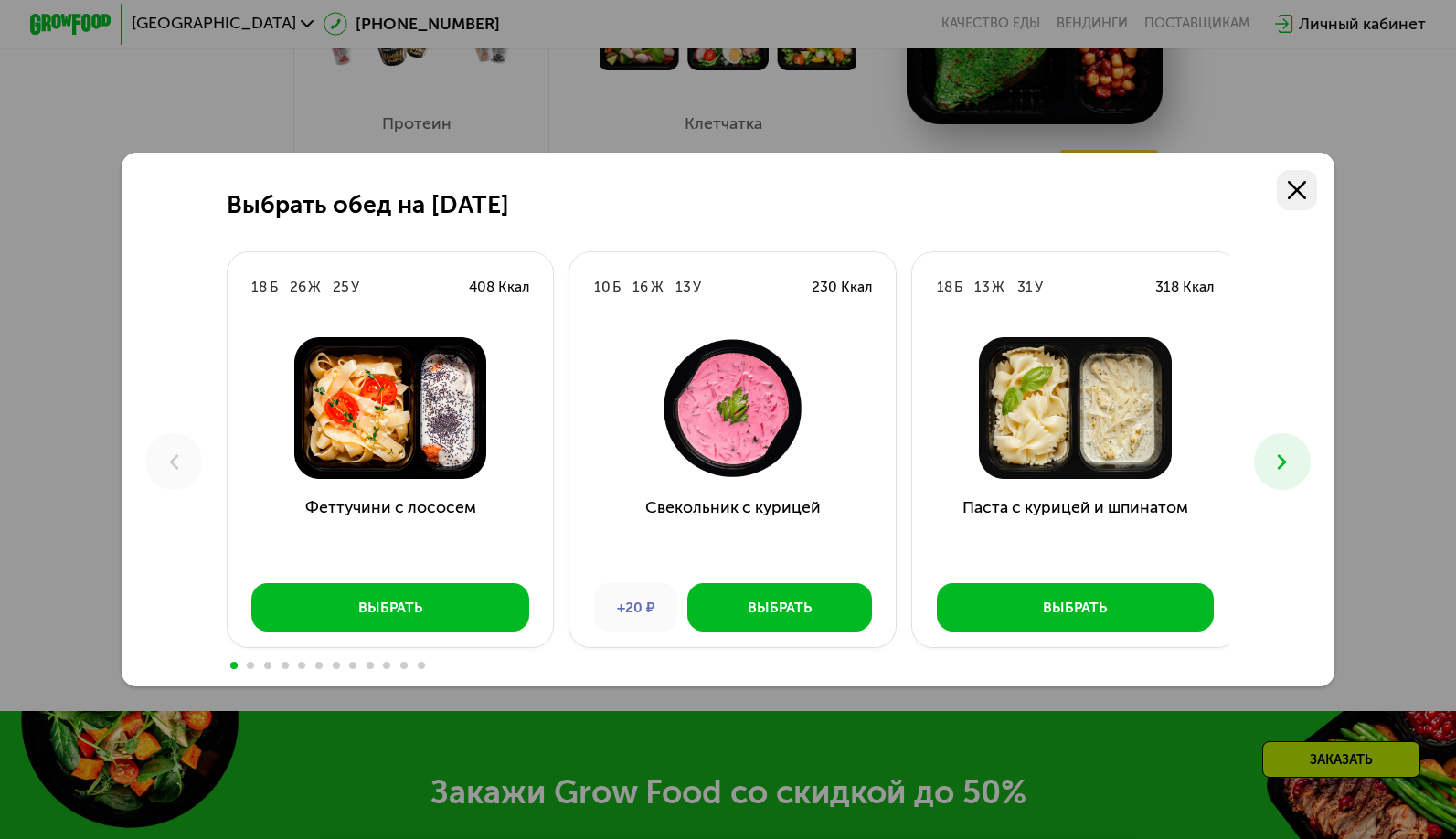
click at [1305, 184] on icon at bounding box center [1297, 190] width 18 height 18
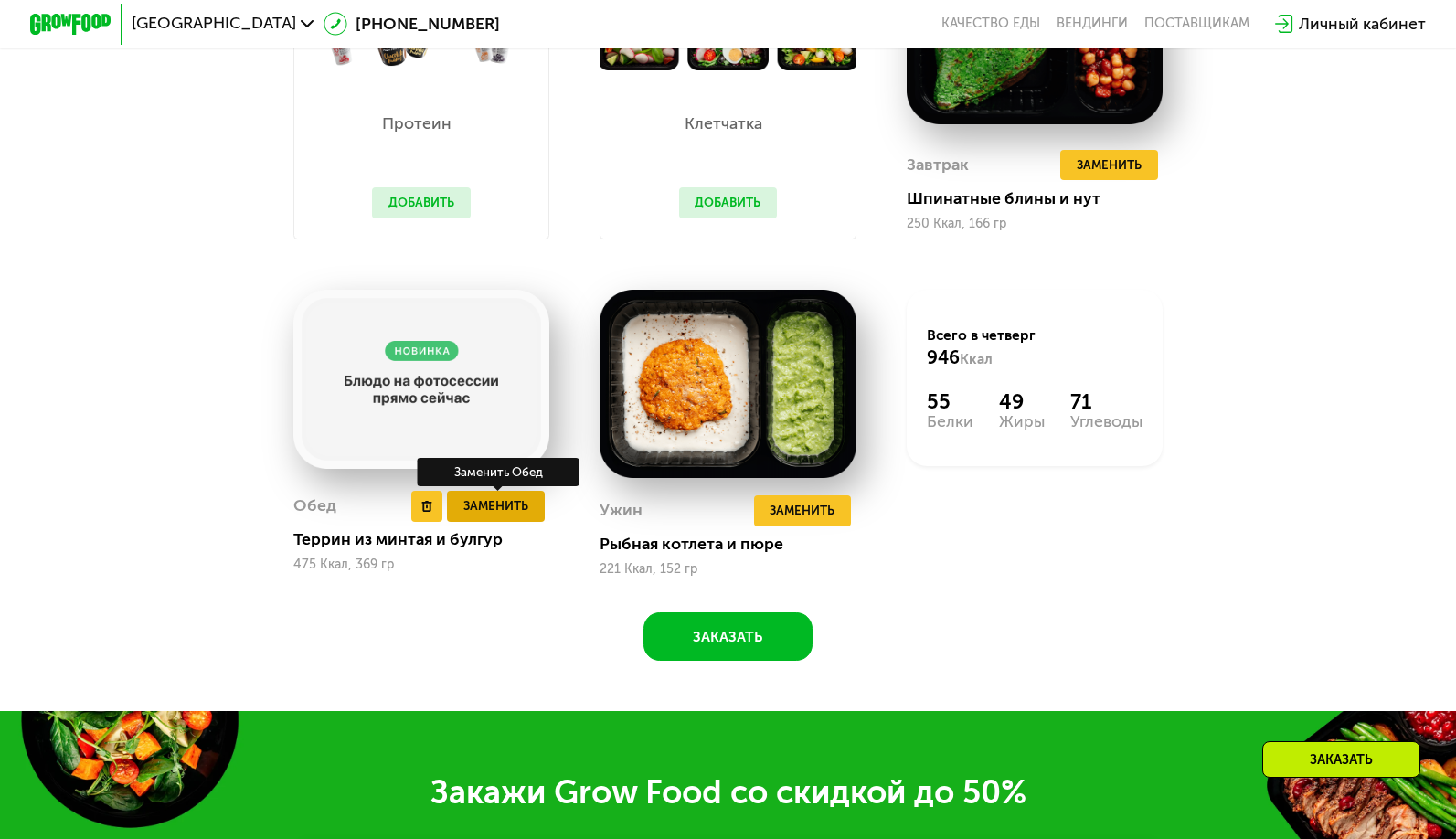
click at [491, 517] on span "Заменить" at bounding box center [496, 506] width 65 height 20
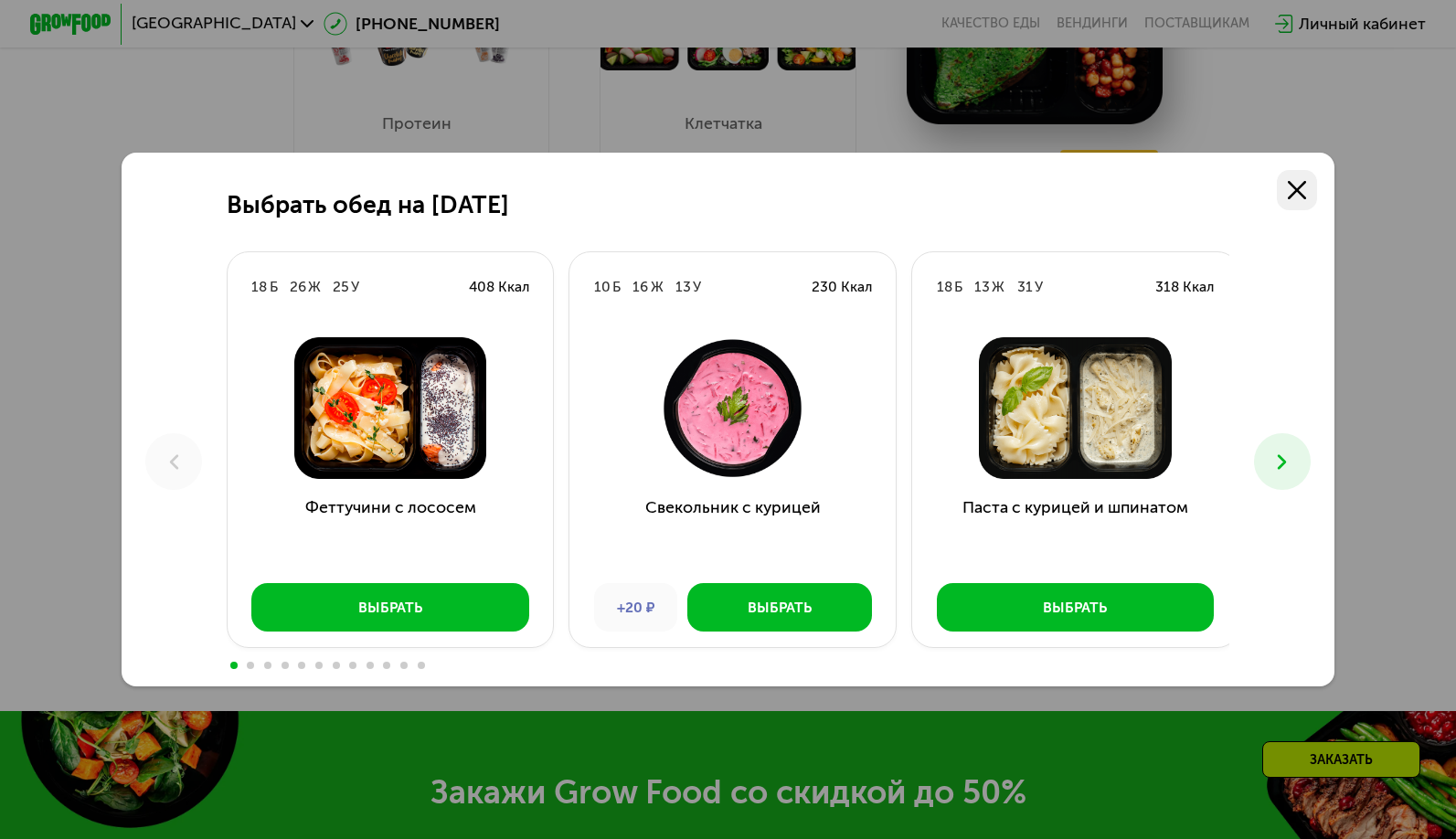
click at [1301, 188] on icon at bounding box center [1297, 190] width 18 height 18
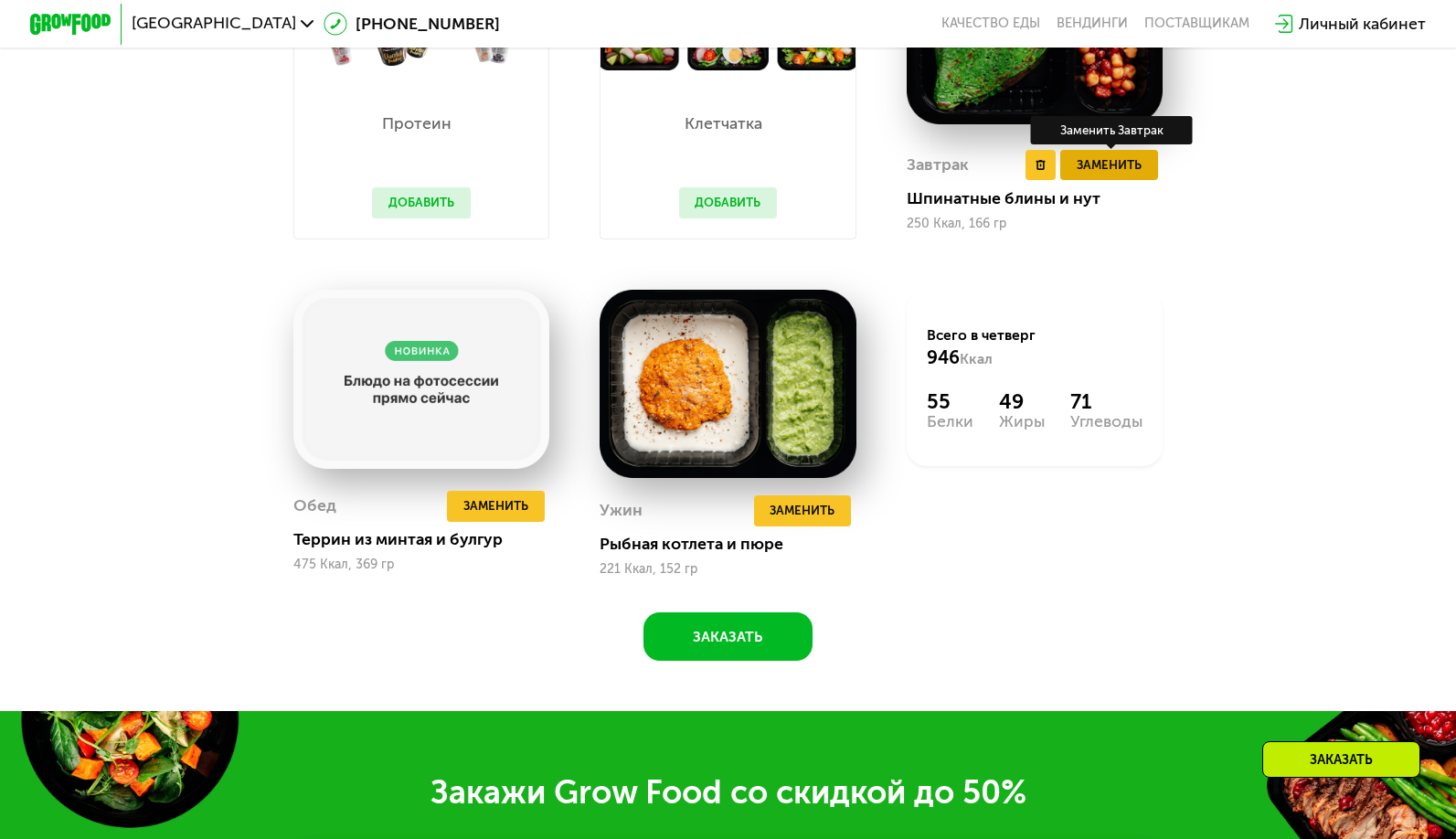
click at [1111, 173] on span "Заменить" at bounding box center [1109, 165] width 65 height 20
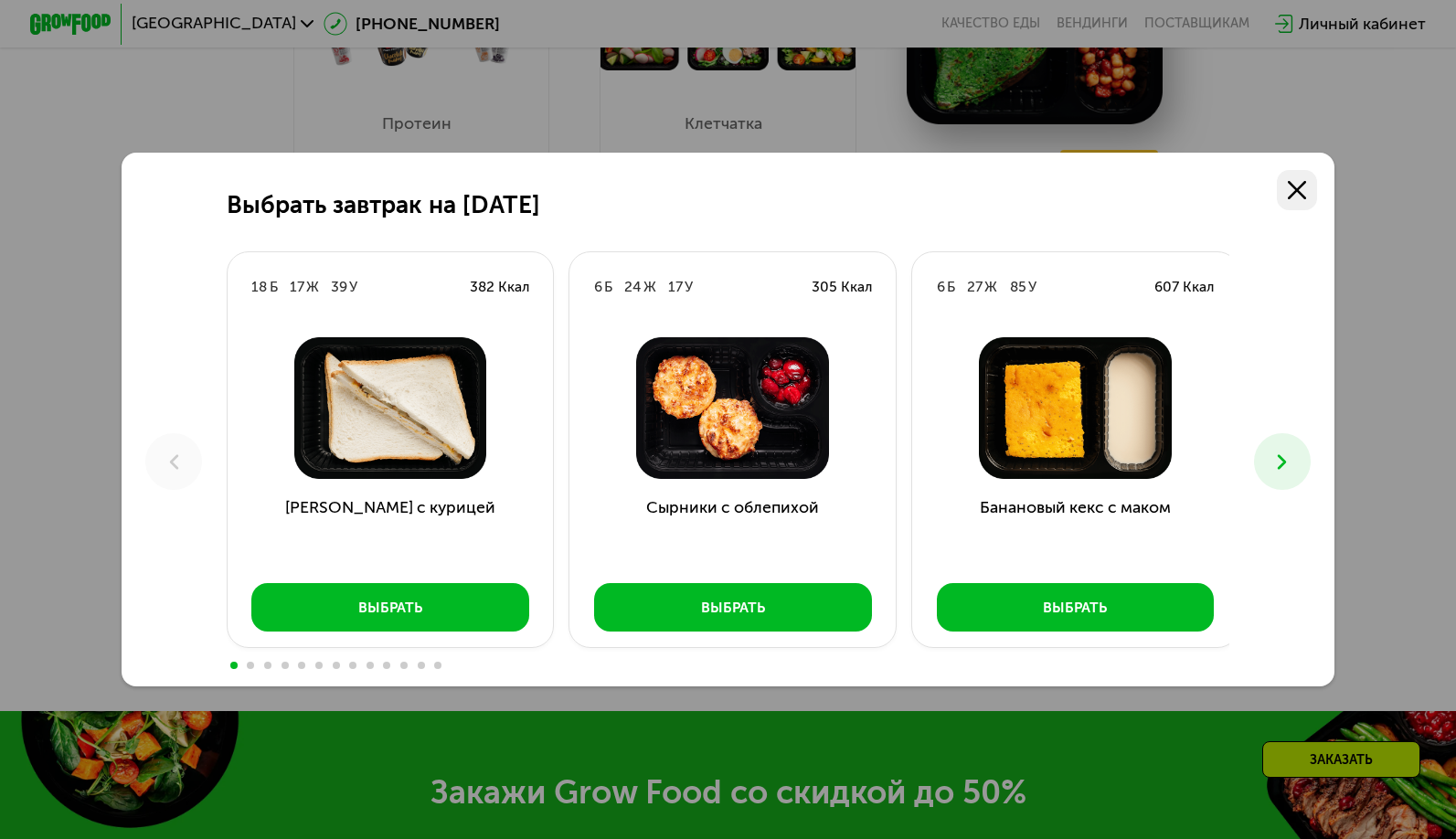
click at [1301, 196] on icon at bounding box center [1297, 190] width 18 height 18
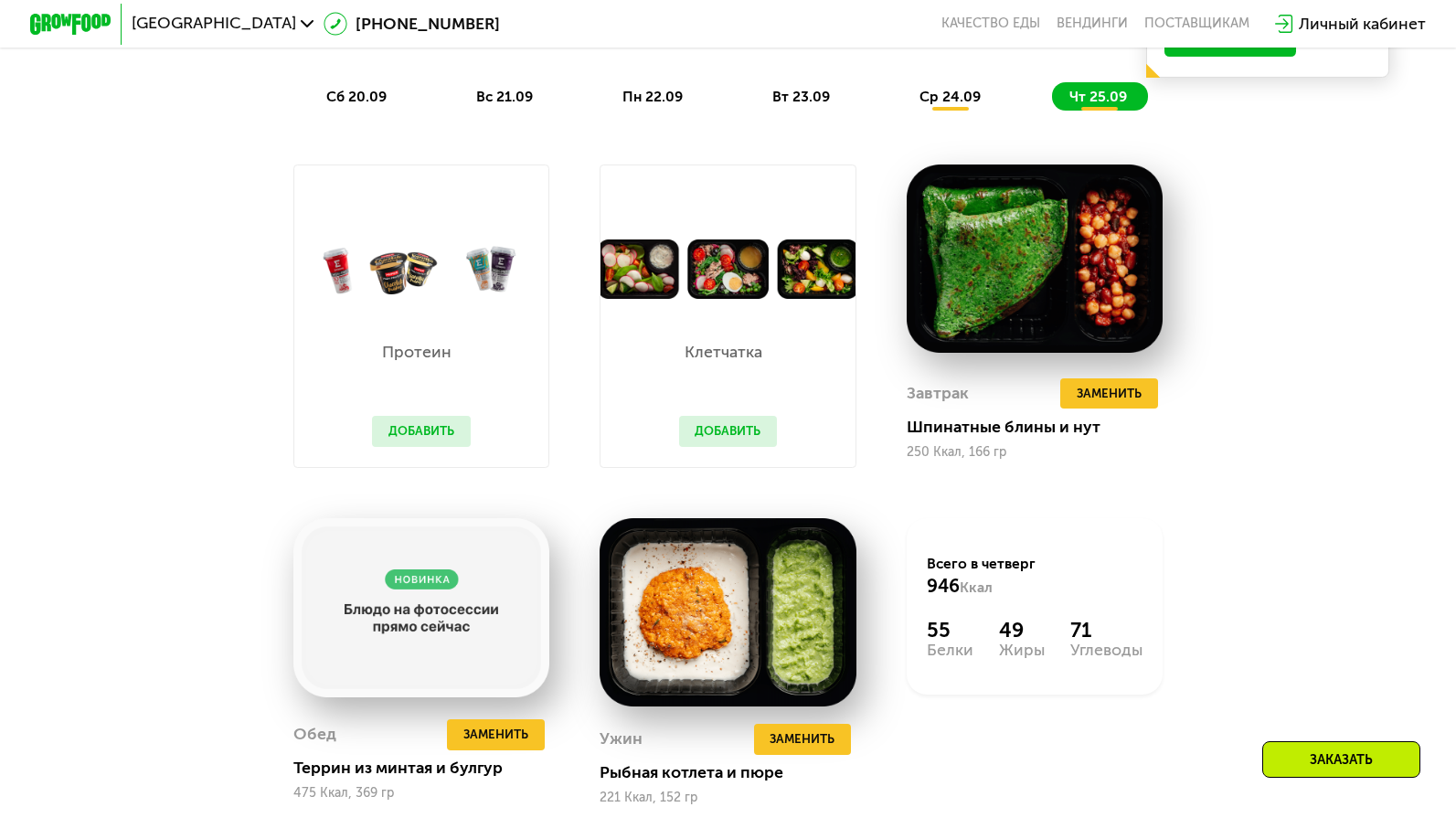
scroll to position [1606, 0]
